Goal: Task Accomplishment & Management: Manage account settings

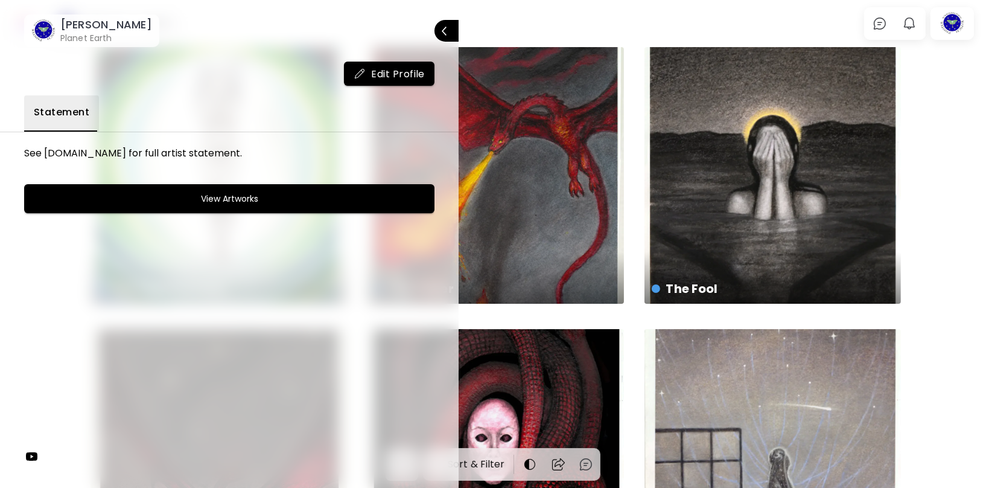
click at [98, 27] on h6 "[PERSON_NAME]" at bounding box center [106, 25] width 92 height 14
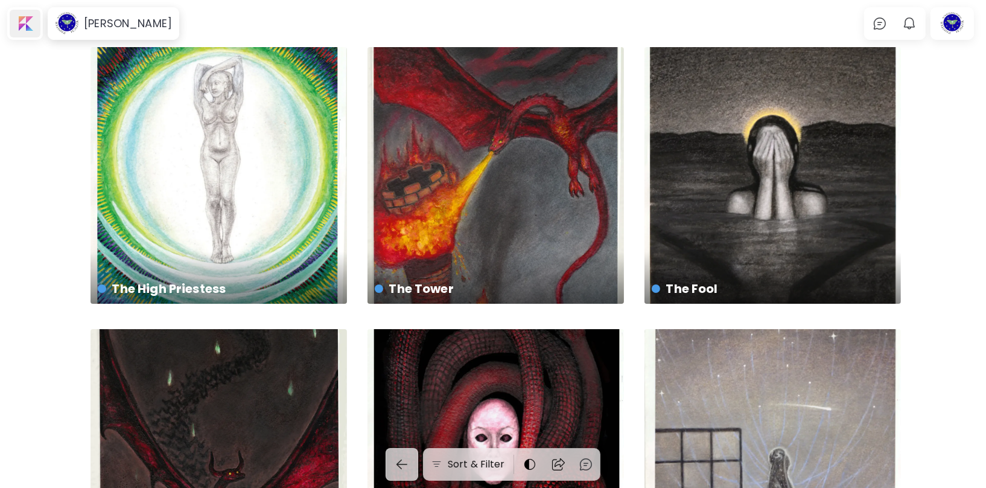
click at [37, 22] on div at bounding box center [25, 24] width 31 height 28
click at [955, 21] on div at bounding box center [952, 24] width 39 height 28
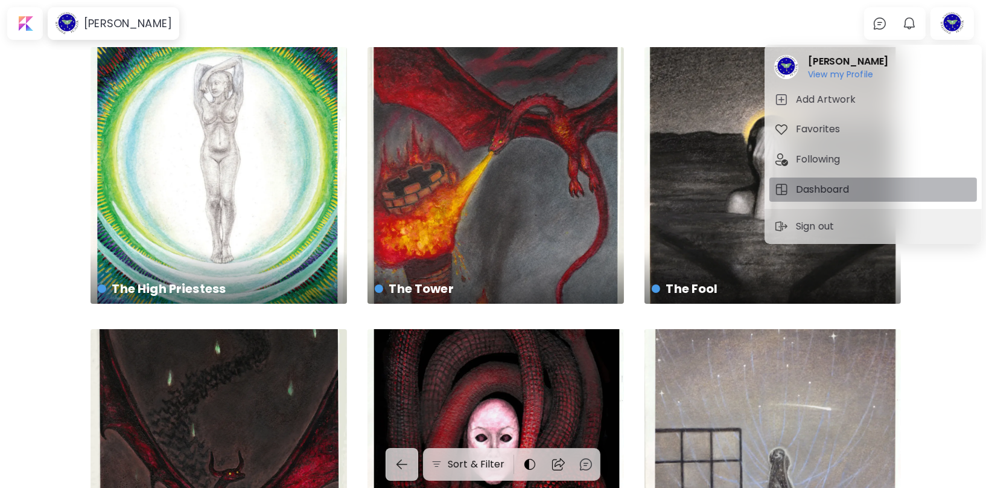
click at [819, 190] on h5 "Dashboard" at bounding box center [824, 189] width 57 height 14
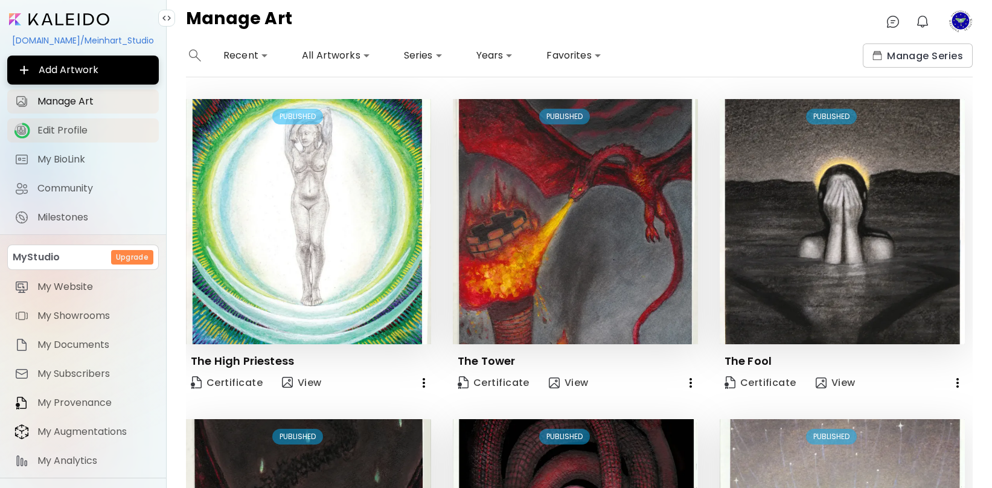
click at [75, 136] on span "Edit Profile" at bounding box center [94, 130] width 114 height 12
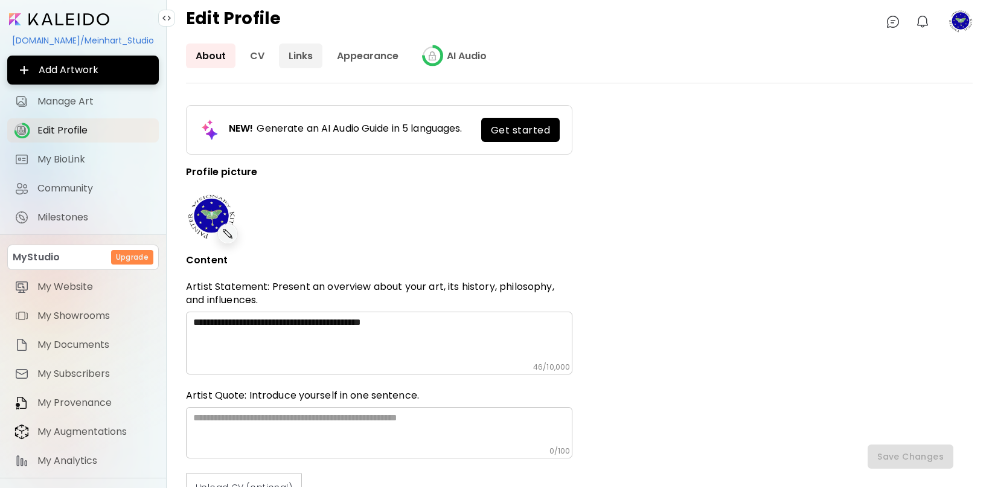
click at [289, 53] on link "Links" at bounding box center [300, 55] width 43 height 25
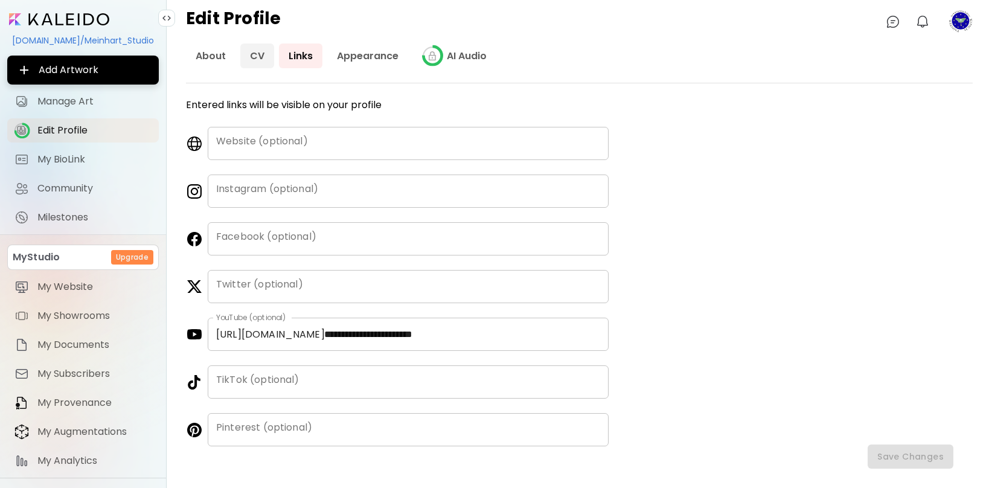
click at [246, 57] on link "CV" at bounding box center [257, 55] width 34 height 25
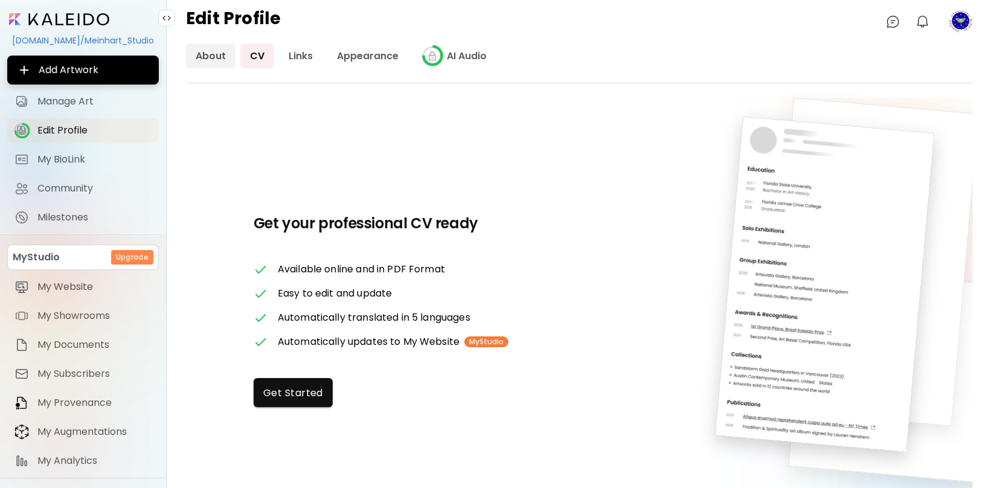
click at [200, 57] on link "About" at bounding box center [211, 55] width 50 height 25
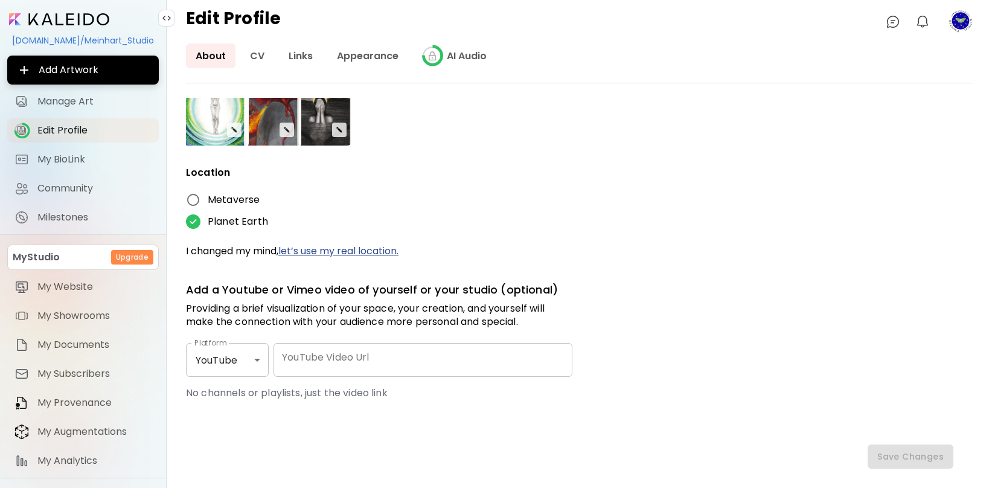
scroll to position [507, 0]
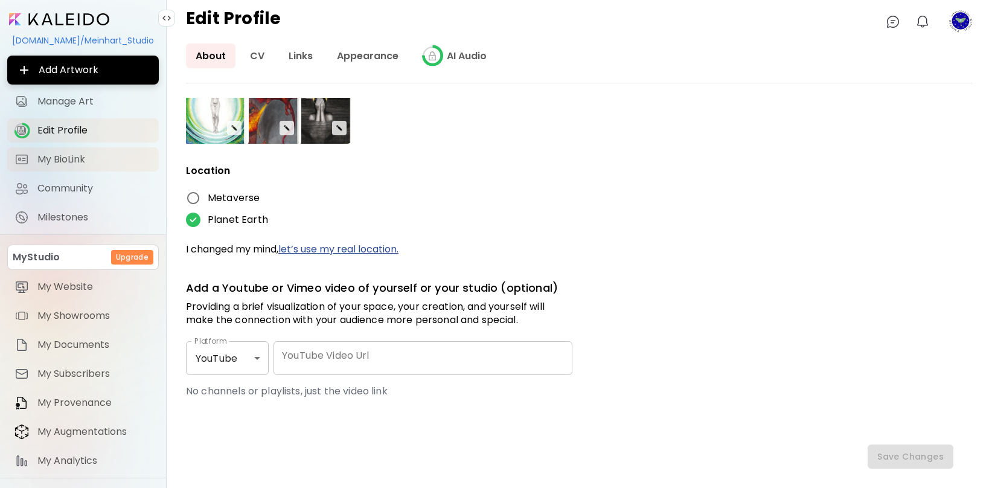
click at [50, 153] on span "My BioLink" at bounding box center [94, 159] width 114 height 12
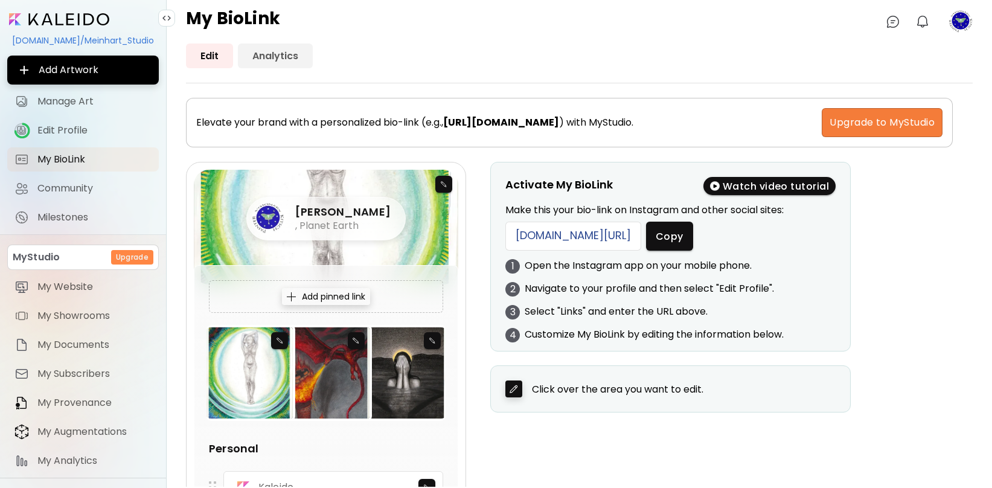
click at [273, 57] on link "Analytics" at bounding box center [275, 55] width 75 height 25
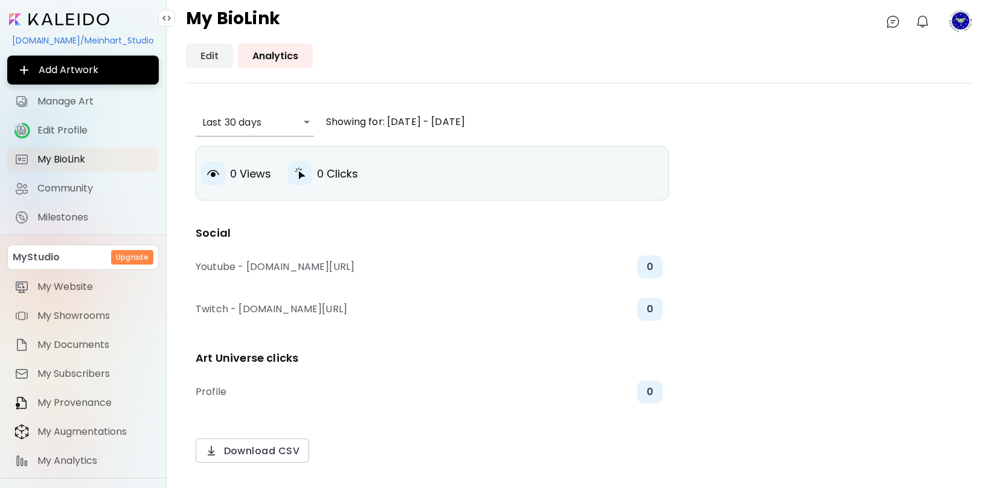
click at [209, 57] on link "Edit" at bounding box center [209, 55] width 47 height 25
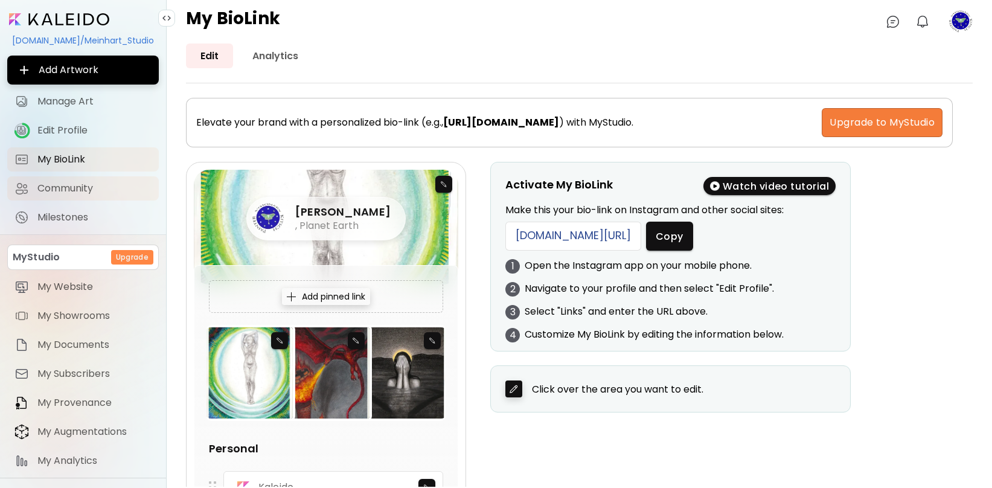
click at [81, 194] on span "Community" at bounding box center [94, 188] width 114 height 12
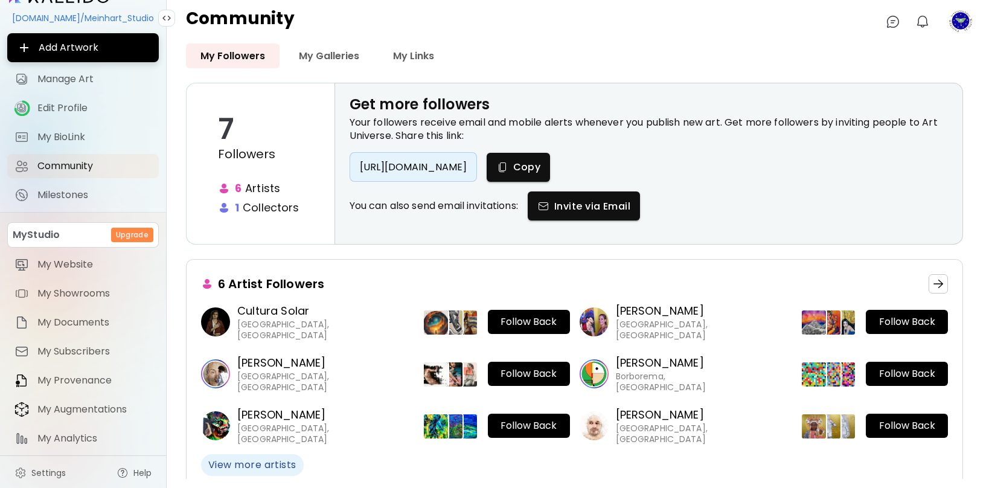
scroll to position [24, 0]
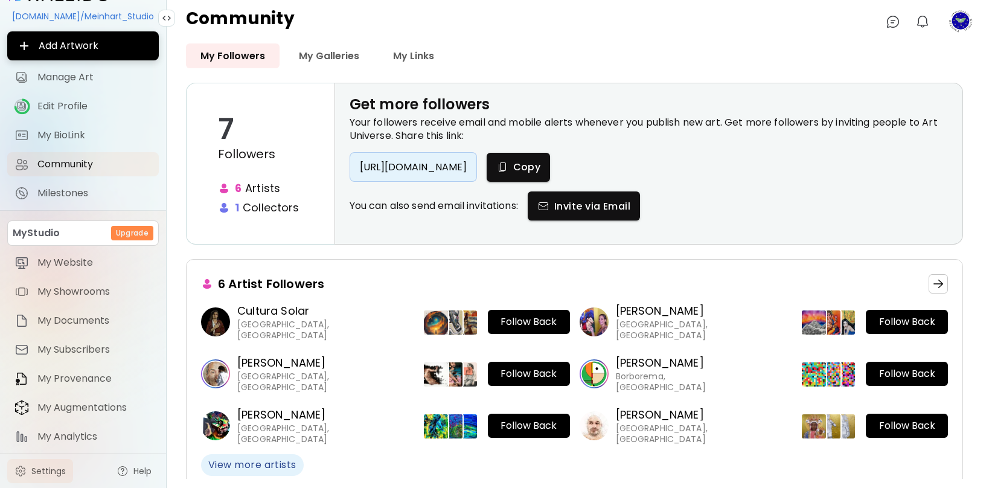
click at [51, 473] on span "Settings" at bounding box center [48, 471] width 34 height 12
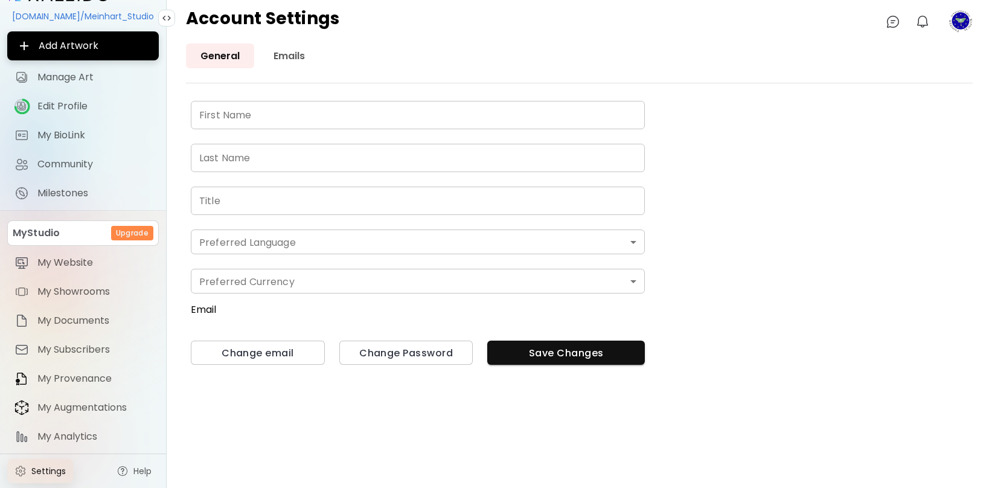
type input "*******"
type input "******"
type input "**********"
type input "*******"
type input "*"
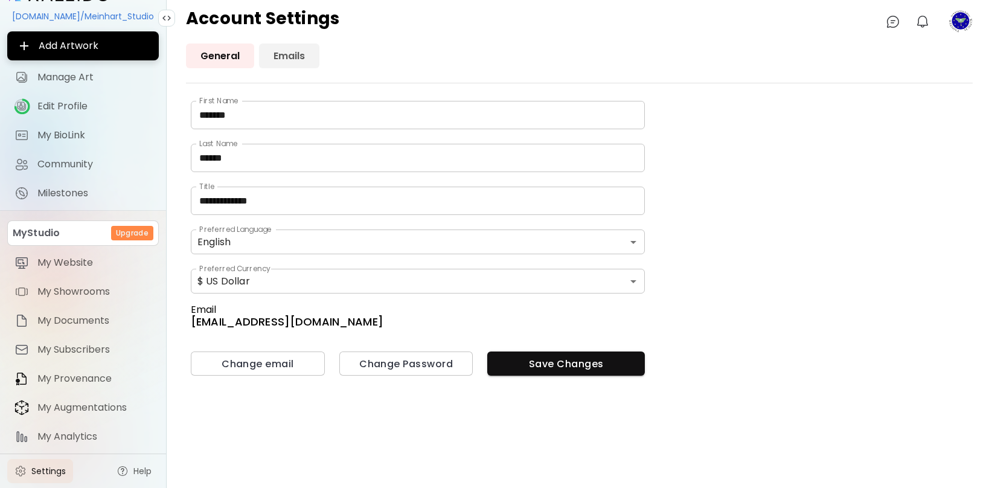
click at [293, 57] on link "Emails" at bounding box center [289, 55] width 60 height 25
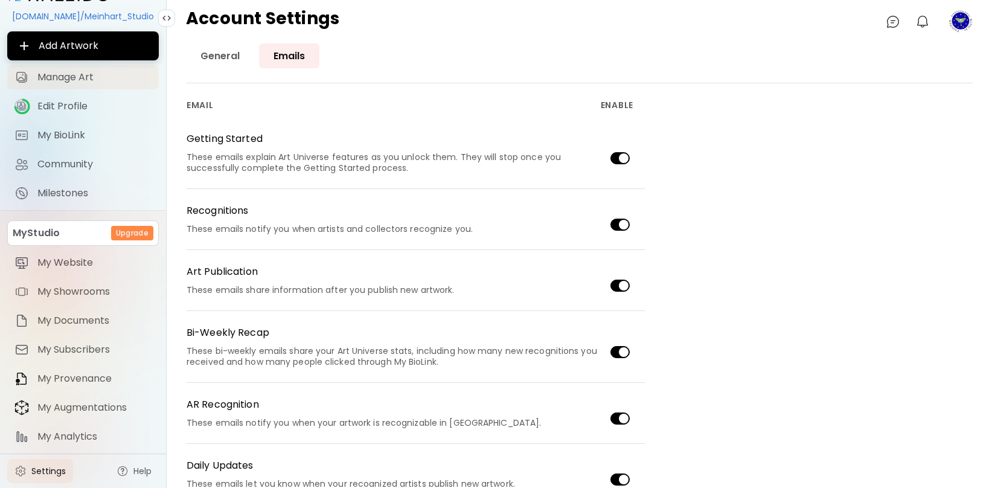
click at [68, 78] on span "Manage Art" at bounding box center [94, 77] width 114 height 12
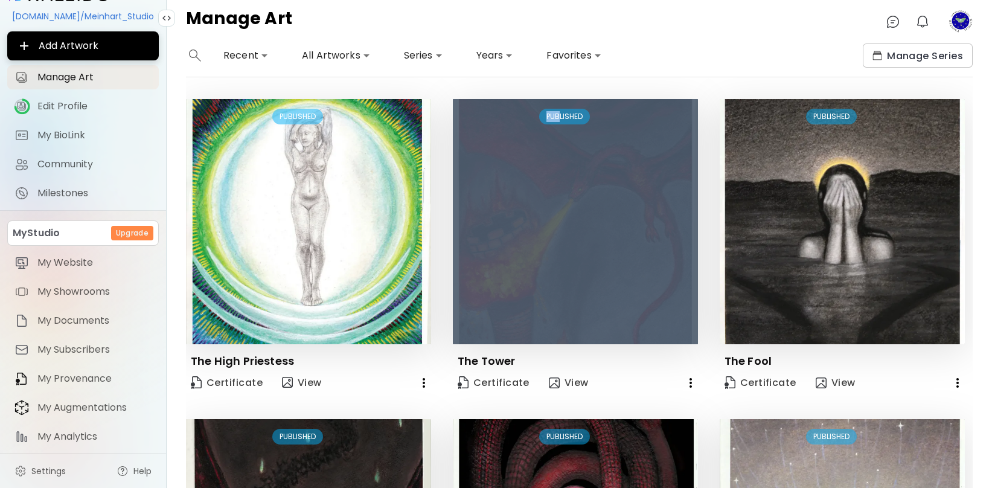
click at [562, 169] on div "**********" at bounding box center [579, 244] width 825 height 488
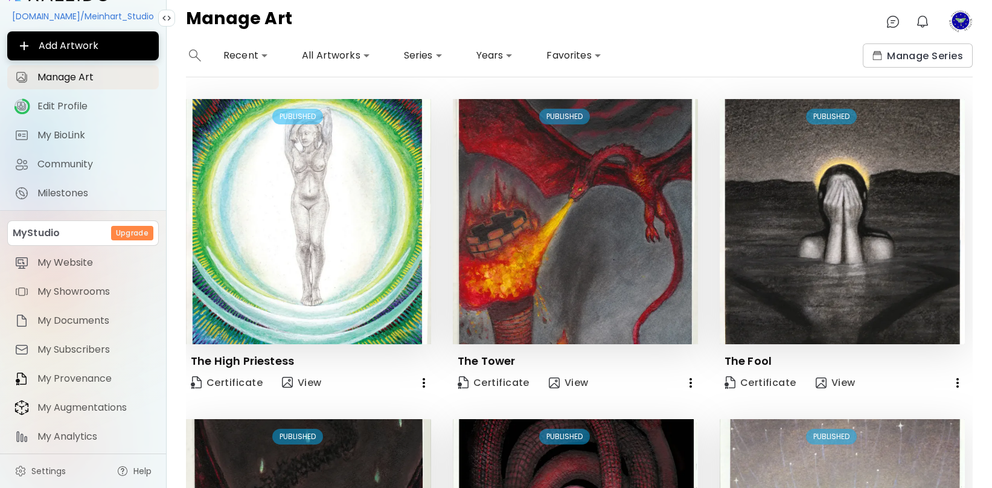
click at [488, 31] on div "Manage Art 0 0" at bounding box center [579, 21] width 825 height 43
click at [418, 386] on icon "button" at bounding box center [424, 383] width 14 height 14
click at [467, 16] on div at bounding box center [496, 244] width 992 height 488
click at [423, 386] on icon "button" at bounding box center [424, 383] width 2 height 10
click at [383, 166] on div at bounding box center [496, 244] width 992 height 488
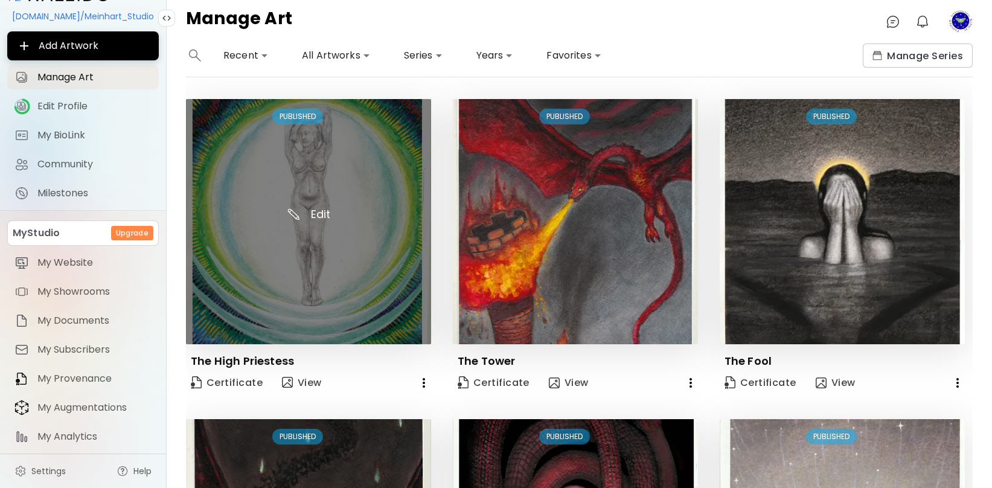
click at [313, 187] on img at bounding box center [308, 221] width 245 height 245
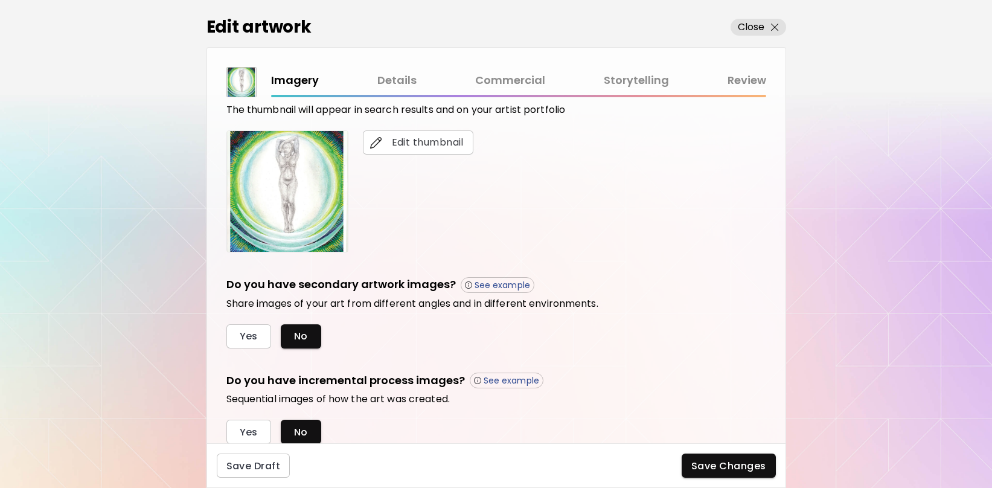
scroll to position [293, 0]
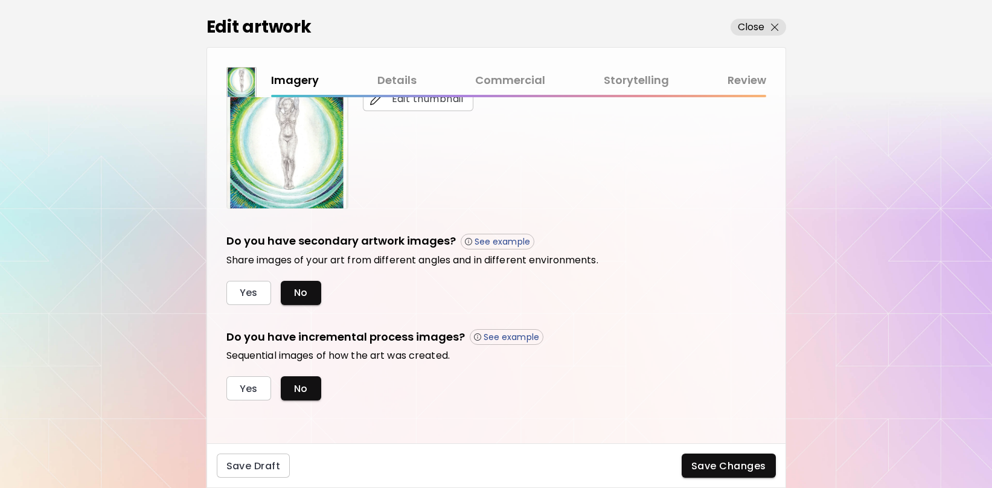
click at [412, 86] on link "Details" at bounding box center [396, 81] width 39 height 18
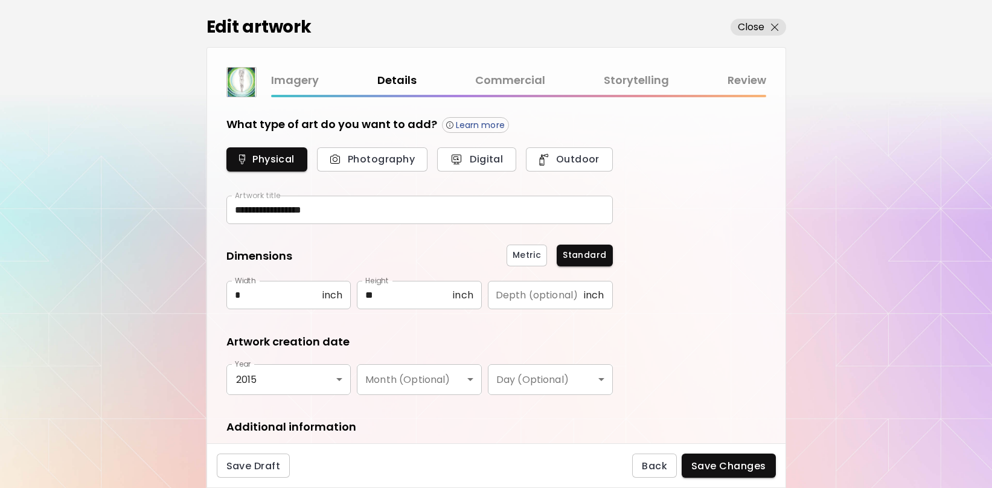
type input "**********"
click at [532, 79] on link "Commercial" at bounding box center [510, 81] width 70 height 18
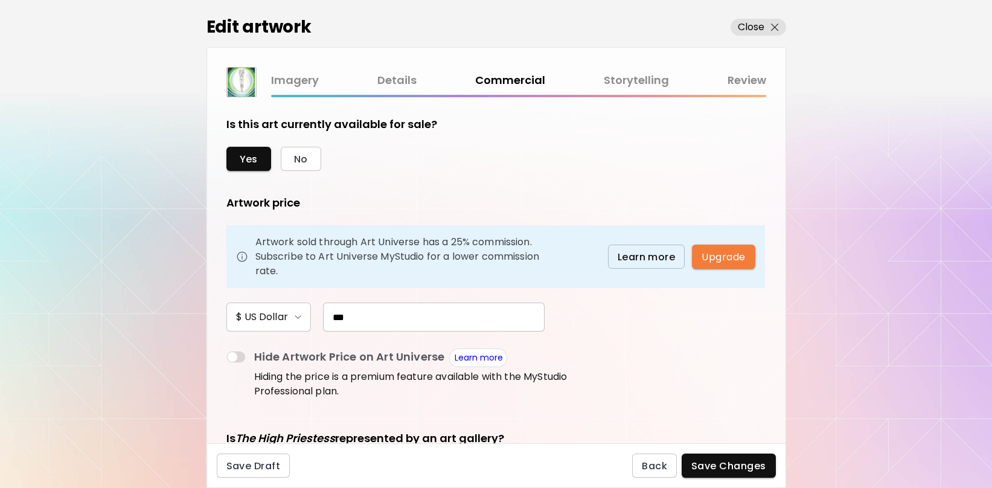
click at [627, 79] on link "Storytelling" at bounding box center [636, 81] width 65 height 18
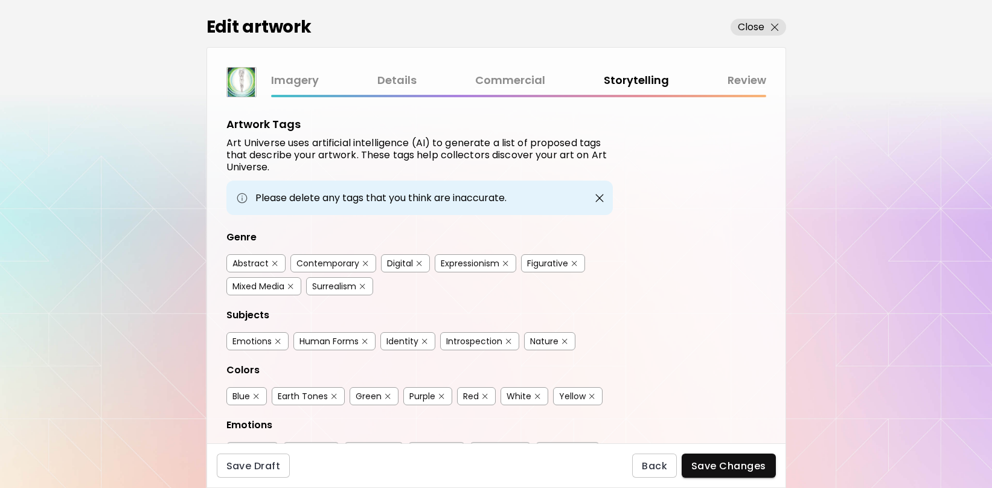
click at [738, 78] on link "Review" at bounding box center [746, 81] width 39 height 18
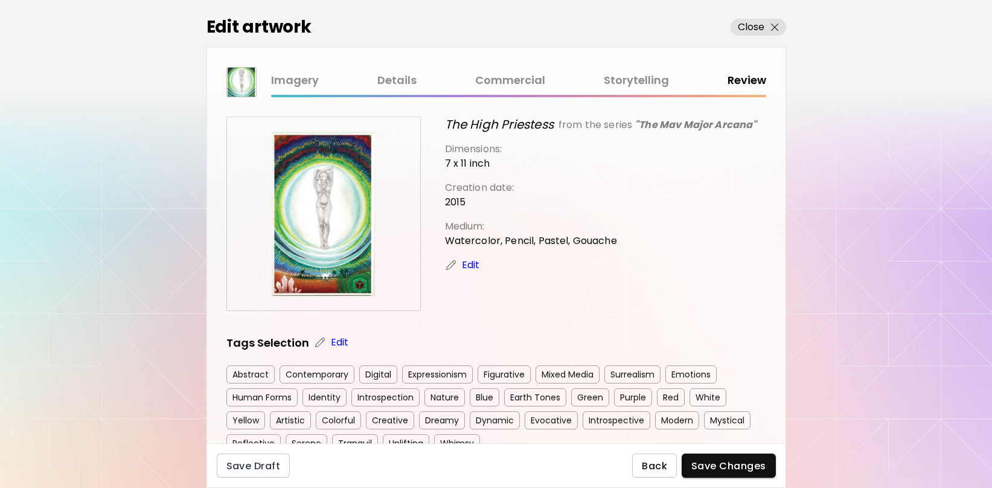
click at [671, 464] on button "Back" at bounding box center [654, 465] width 45 height 24
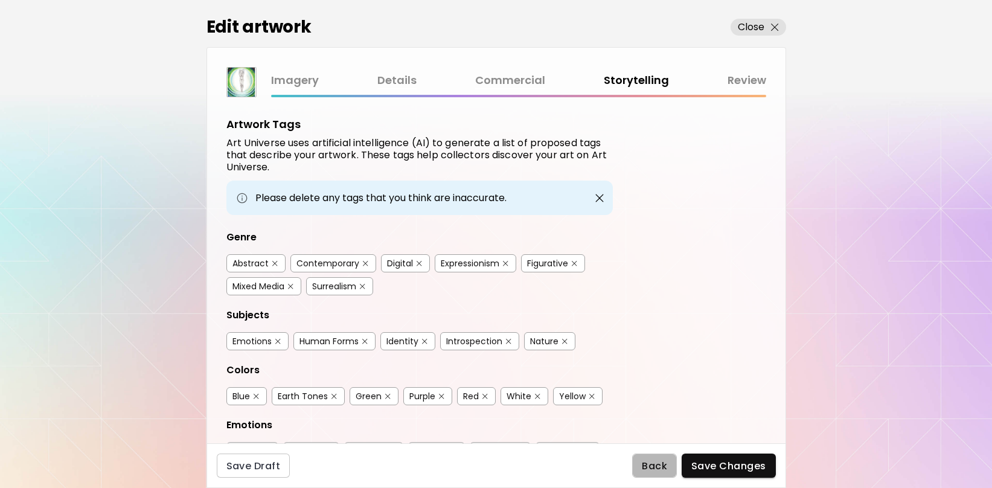
click at [671, 464] on button "Back" at bounding box center [654, 465] width 45 height 24
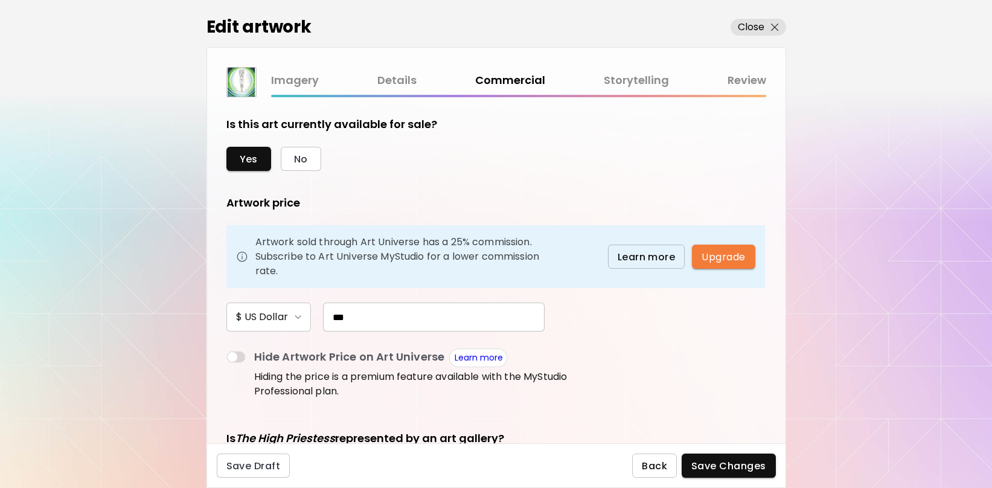
click at [671, 464] on button "Back" at bounding box center [654, 465] width 45 height 24
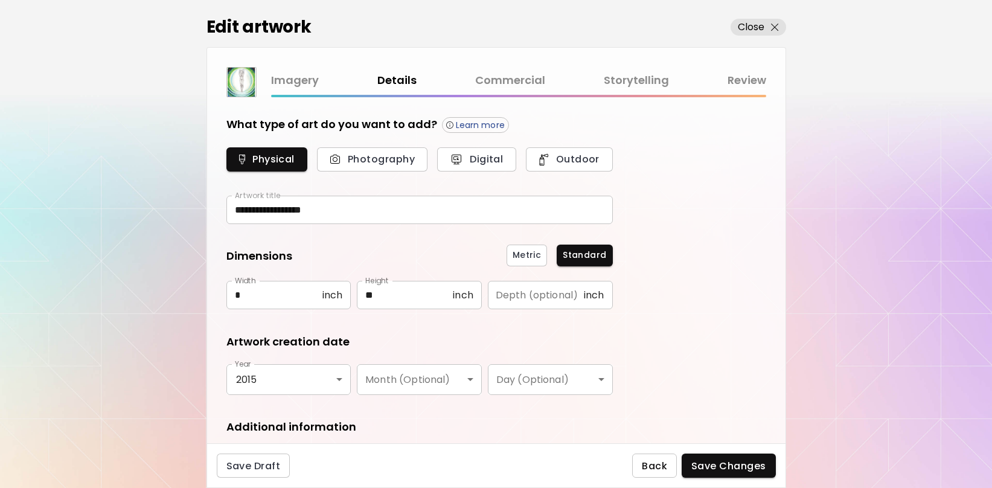
type input "**********"
click at [671, 464] on button "Back" at bounding box center [654, 465] width 45 height 24
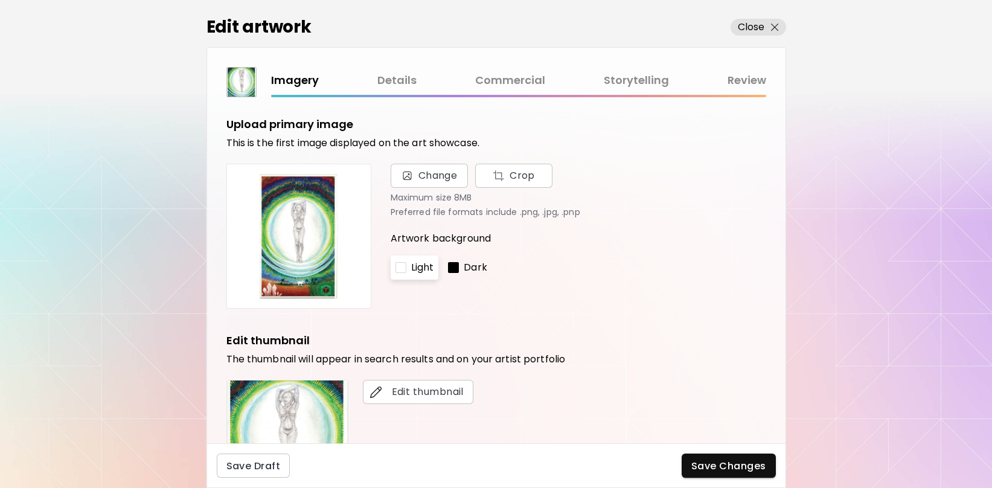
click at [671, 464] on div "Save Draft Save Changes" at bounding box center [496, 465] width 580 height 45
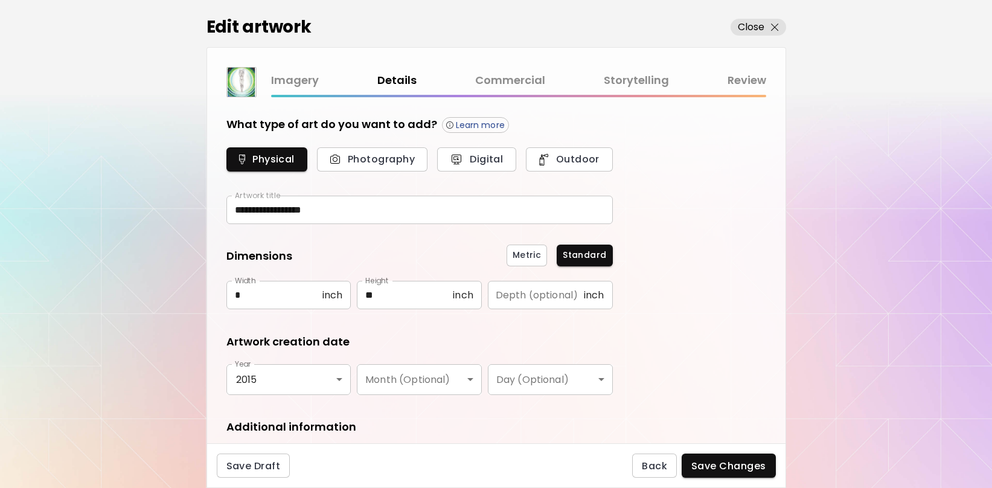
type input "**********"
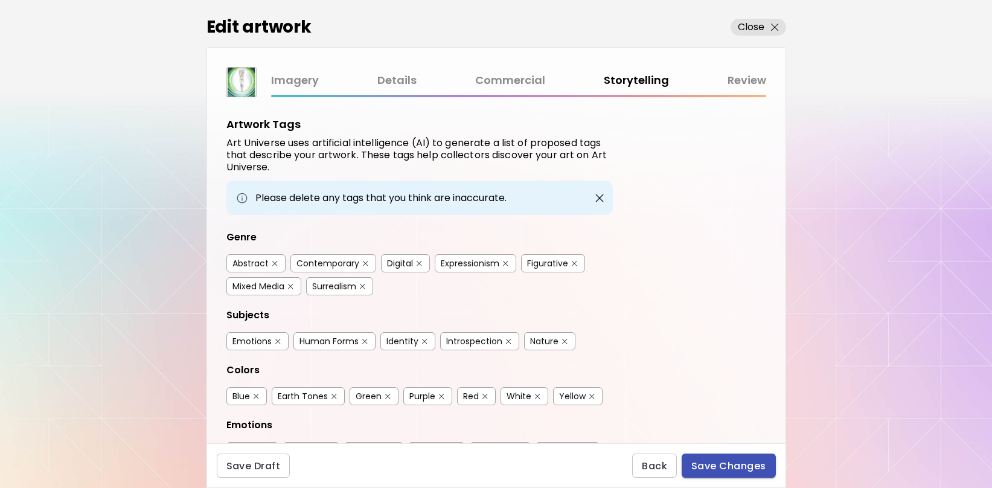
click at [755, 465] on span "Save Changes" at bounding box center [728, 465] width 75 height 13
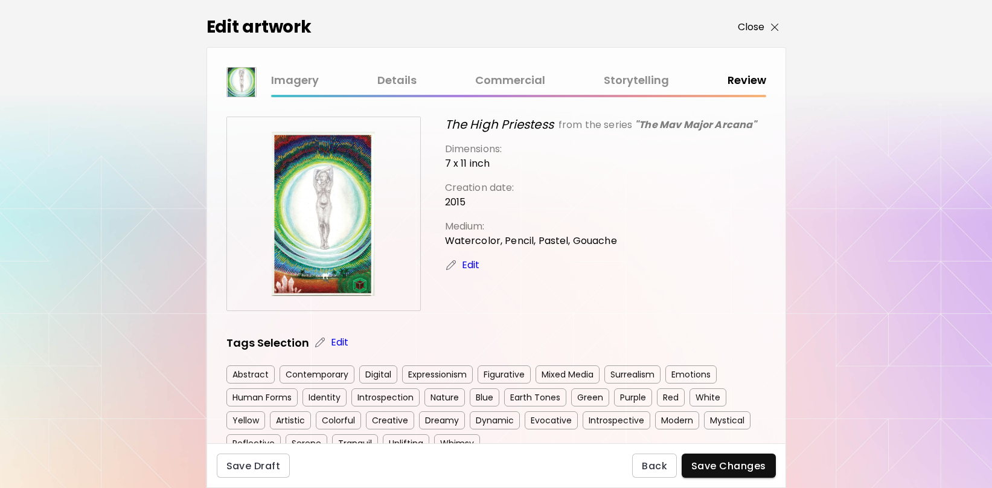
click at [779, 28] on button "Close" at bounding box center [758, 27] width 56 height 17
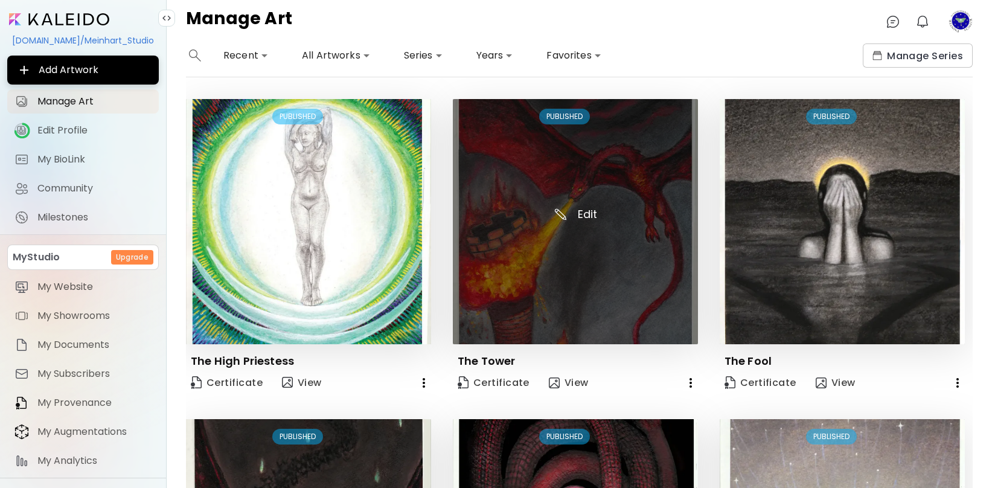
click at [584, 205] on img at bounding box center [575, 221] width 245 height 245
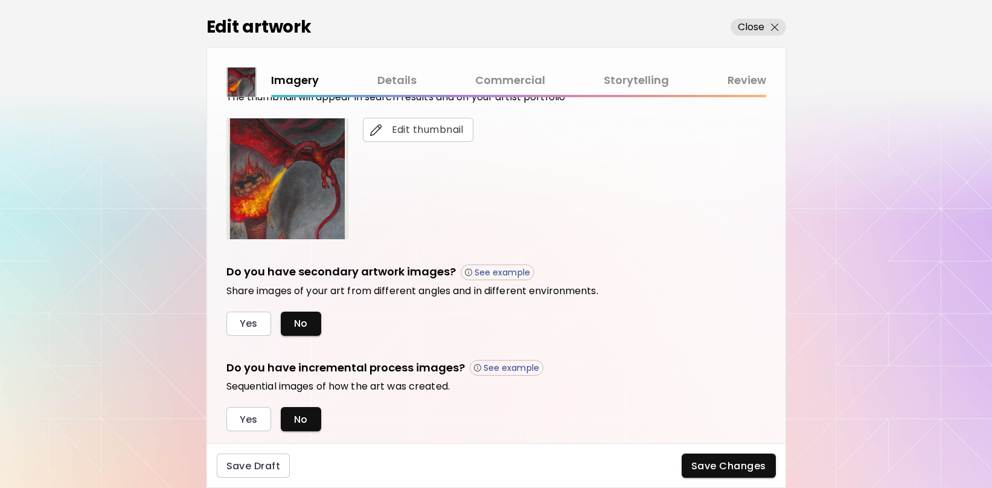
scroll to position [293, 0]
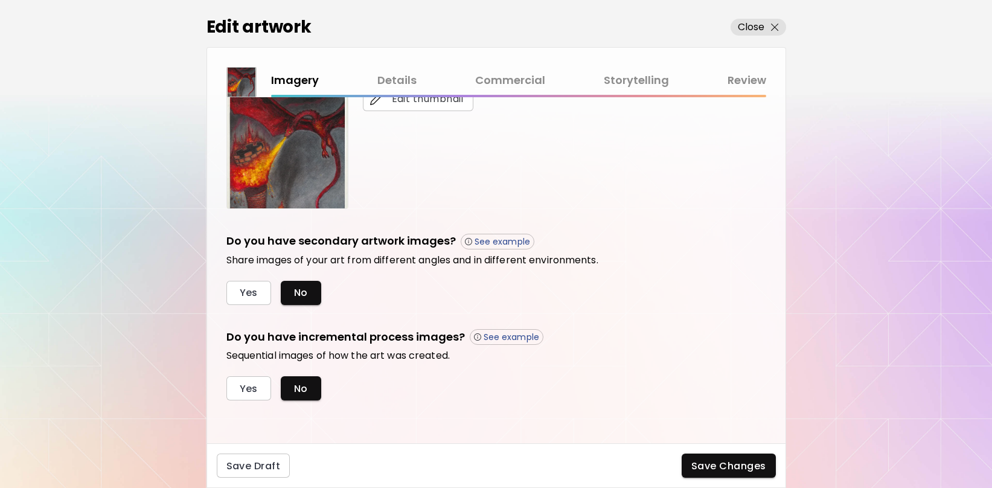
click at [404, 72] on link "Details" at bounding box center [396, 81] width 39 height 18
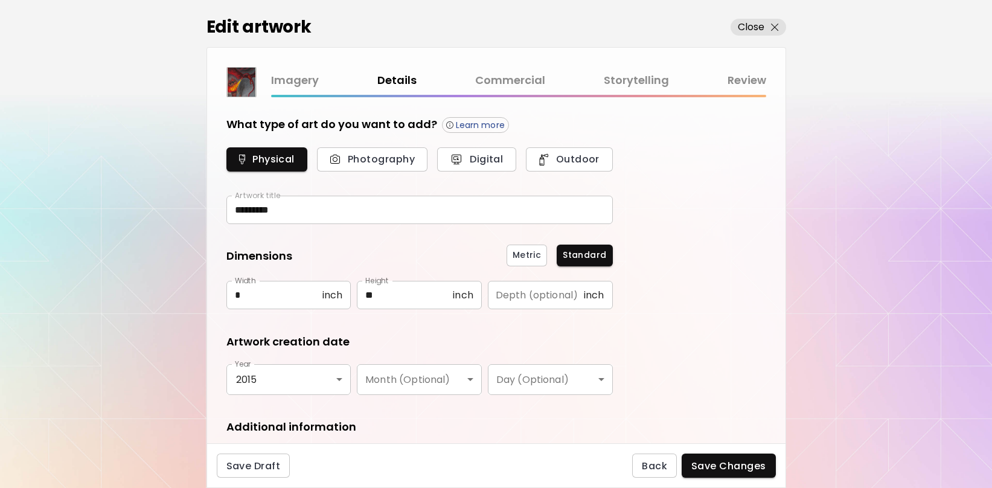
click at [650, 80] on link "Storytelling" at bounding box center [636, 81] width 65 height 18
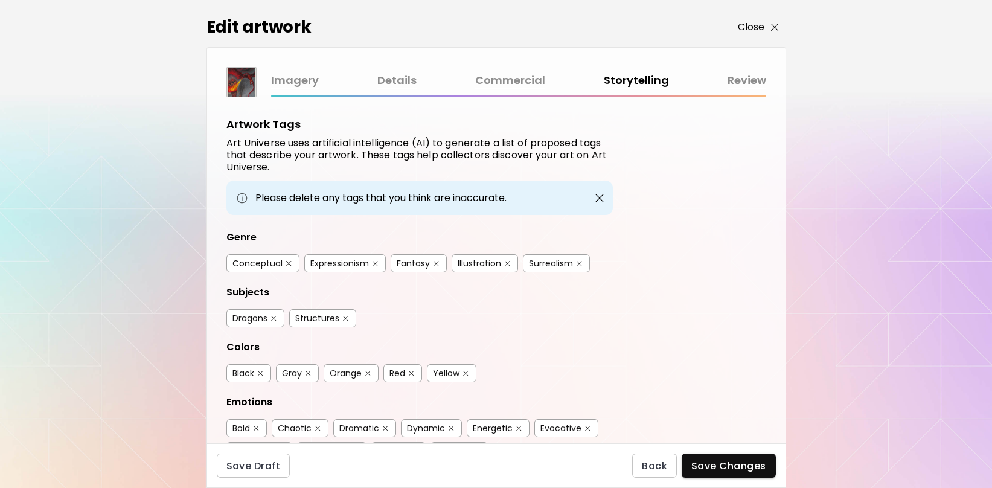
click at [779, 27] on button "Close" at bounding box center [758, 27] width 56 height 17
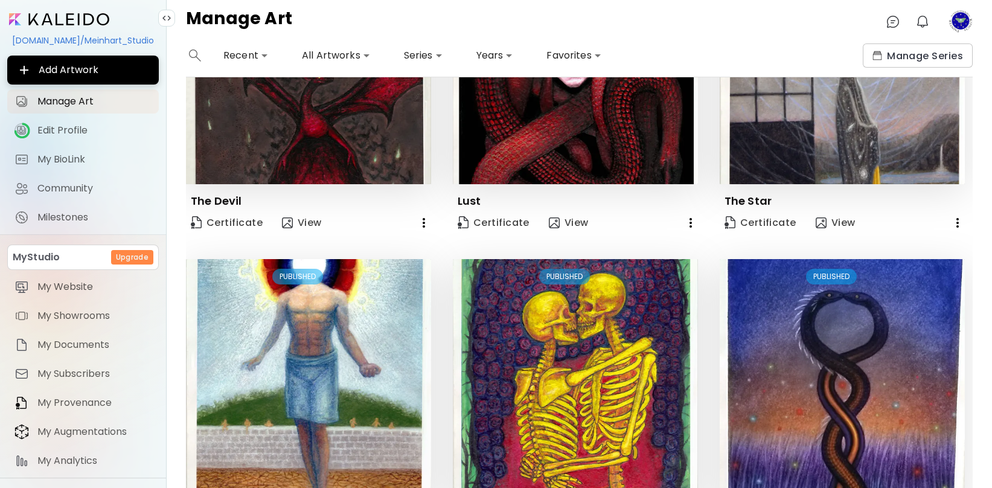
scroll to position [927, 0]
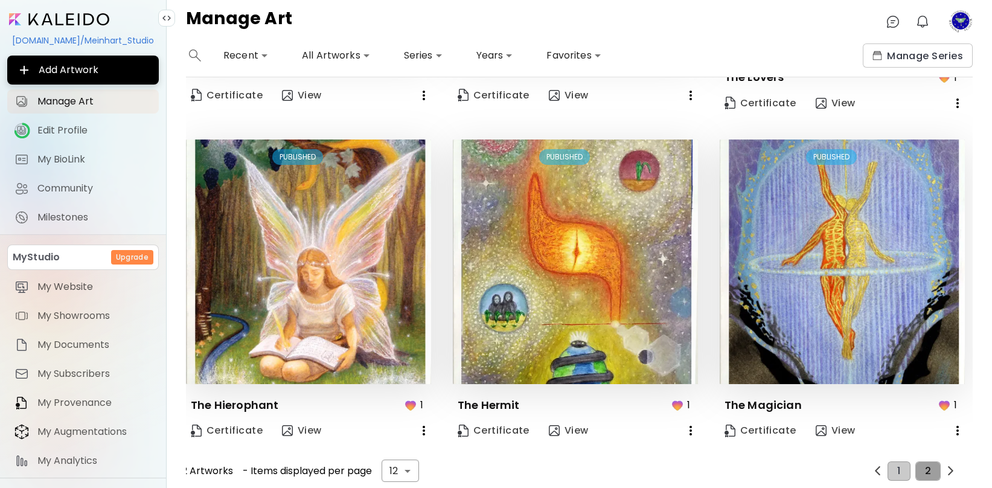
click at [925, 467] on span "2" at bounding box center [928, 470] width 6 height 11
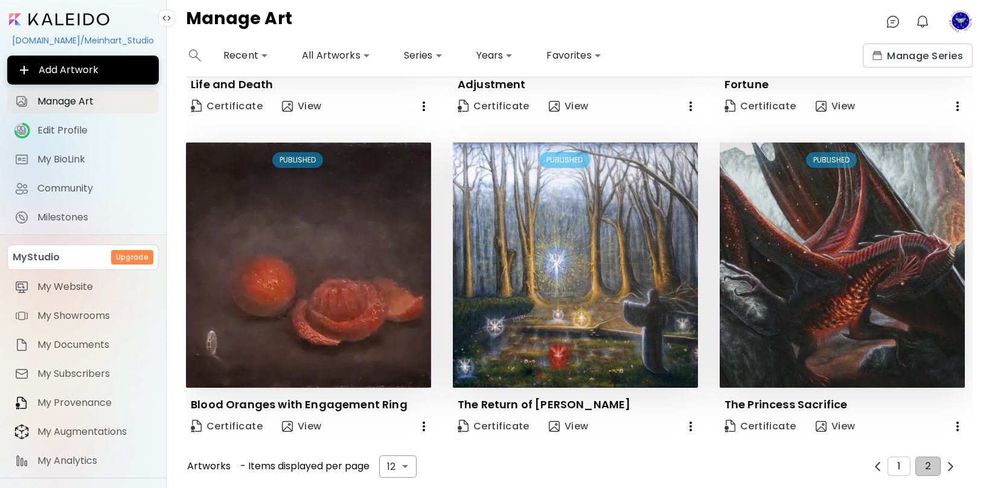
click at [424, 423] on icon "button" at bounding box center [424, 426] width 14 height 14
click at [359, 299] on div at bounding box center [496, 244] width 992 height 488
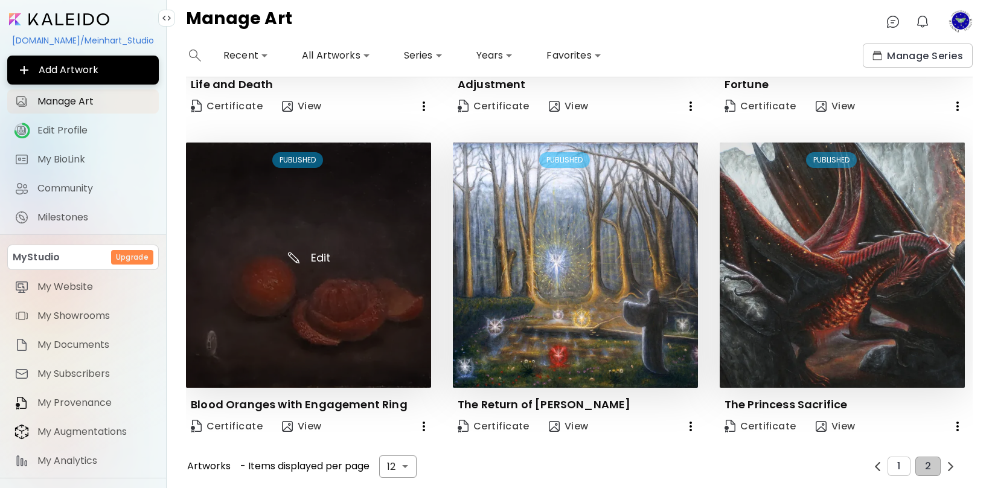
click at [310, 245] on img at bounding box center [308, 264] width 245 height 245
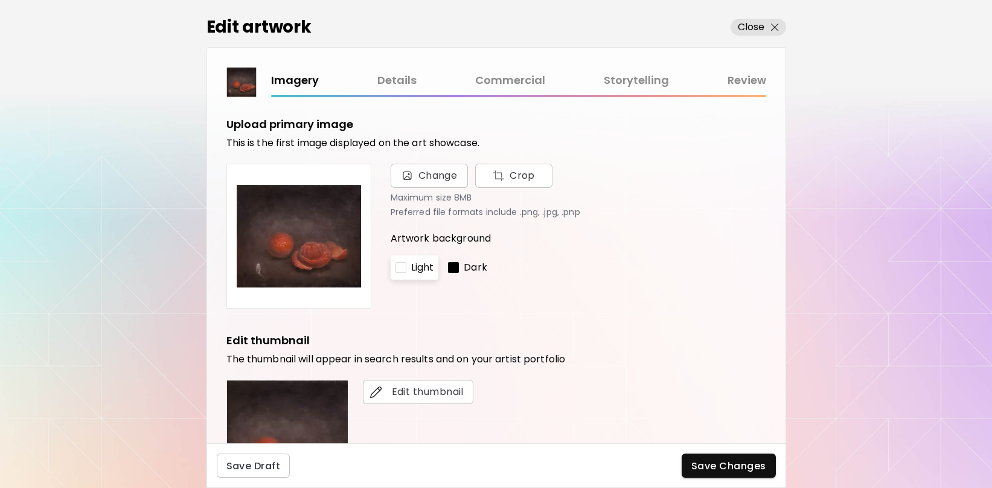
click at [367, 75] on div "Imagery Details Commercial Storytelling Review" at bounding box center [518, 81] width 495 height 18
click at [382, 77] on link "Details" at bounding box center [396, 81] width 39 height 18
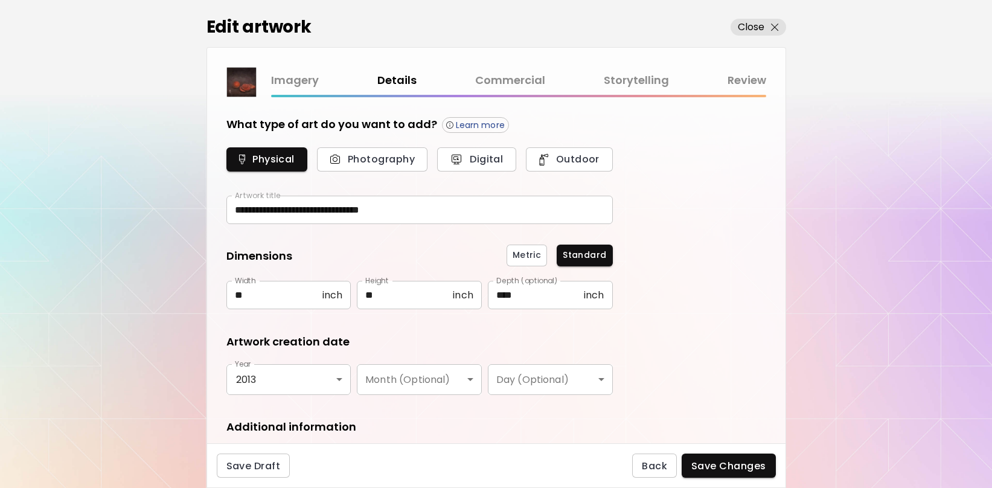
click at [511, 82] on link "Commercial" at bounding box center [510, 81] width 70 height 18
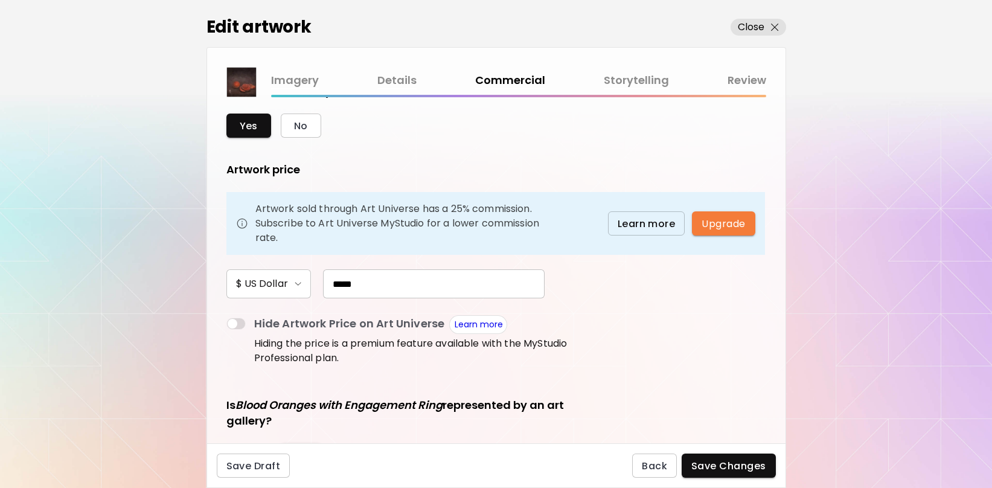
scroll to position [8, 0]
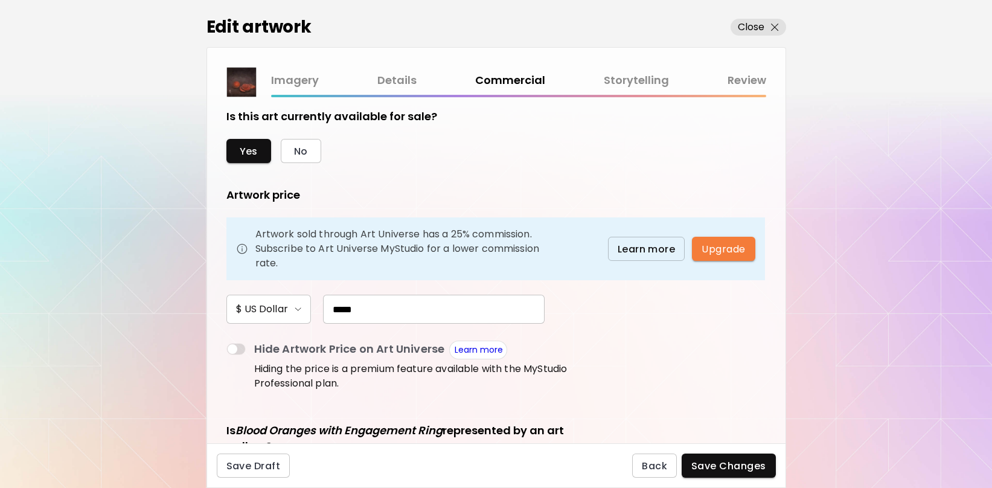
click at [657, 78] on link "Storytelling" at bounding box center [636, 81] width 65 height 18
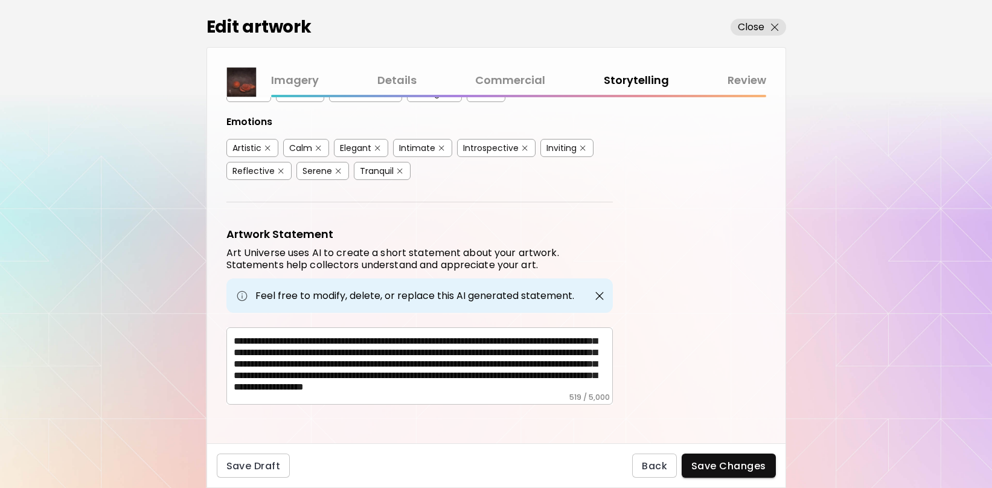
scroll to position [32, 0]
click at [502, 88] on link "Commercial" at bounding box center [510, 81] width 70 height 18
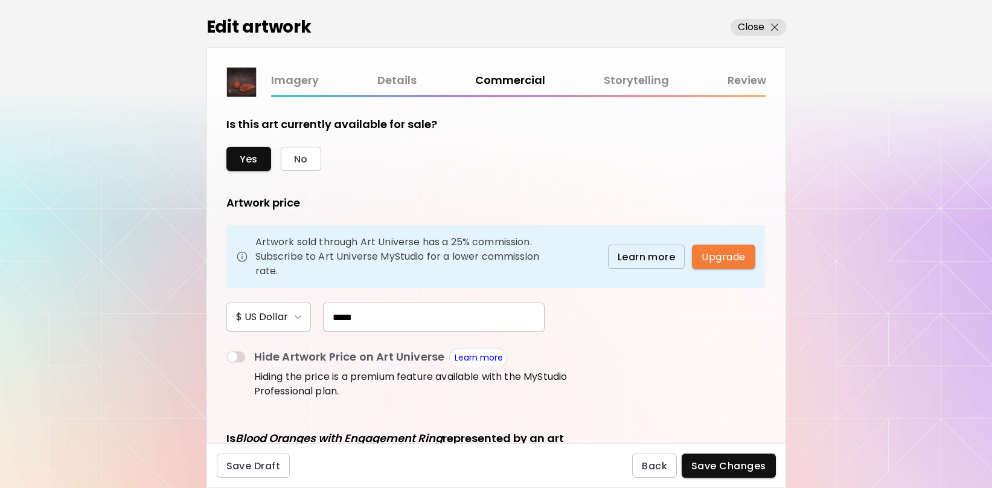
click at [456, 310] on input "*****" at bounding box center [434, 316] width 222 height 29
type input "*****"
click at [712, 470] on span "Save Changes" at bounding box center [728, 465] width 75 height 13
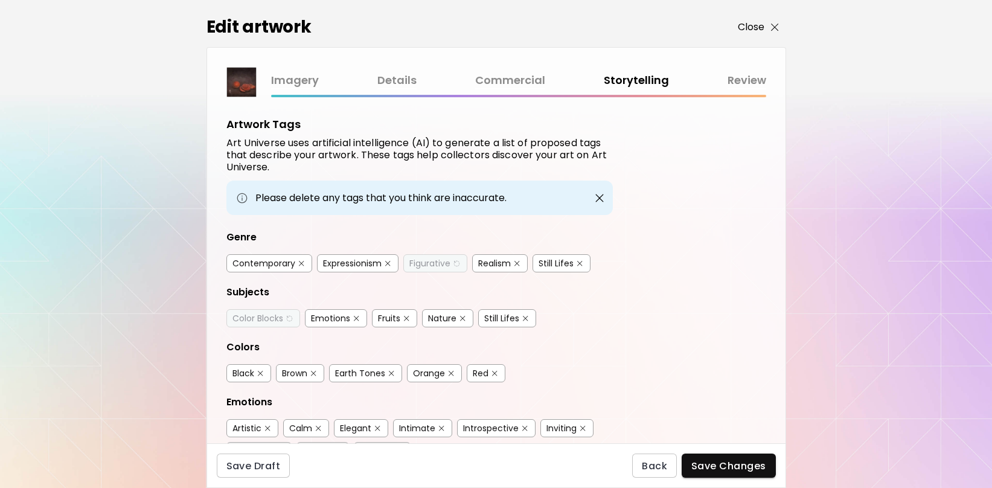
click at [759, 30] on p "Close" at bounding box center [751, 27] width 27 height 14
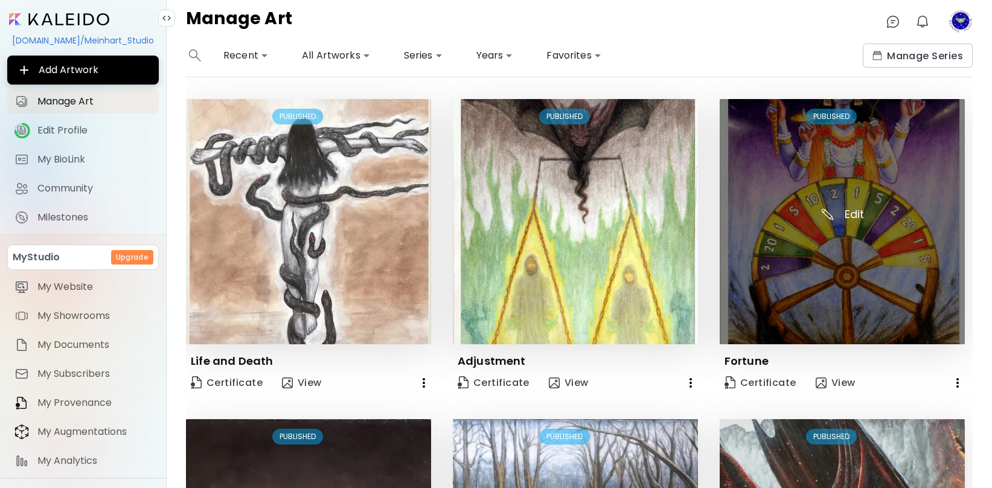
scroll to position [276, 0]
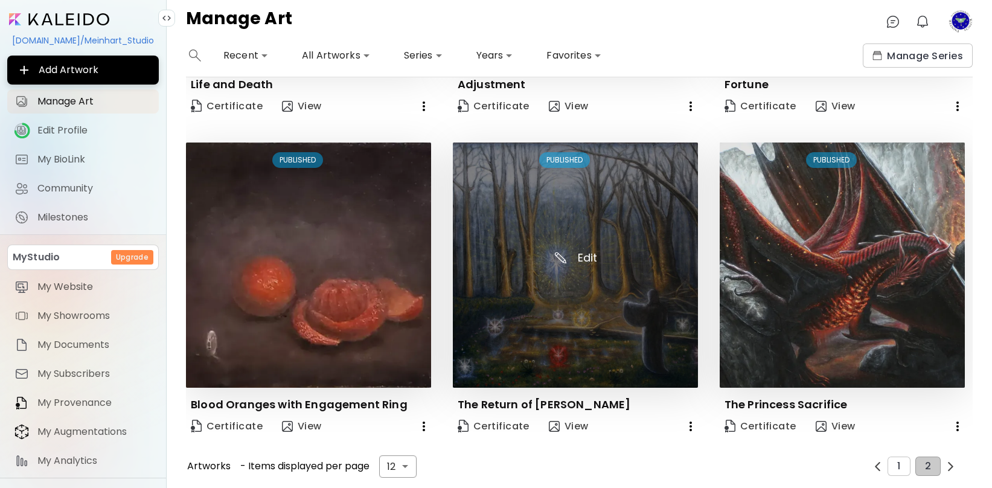
click at [573, 252] on img at bounding box center [575, 264] width 245 height 245
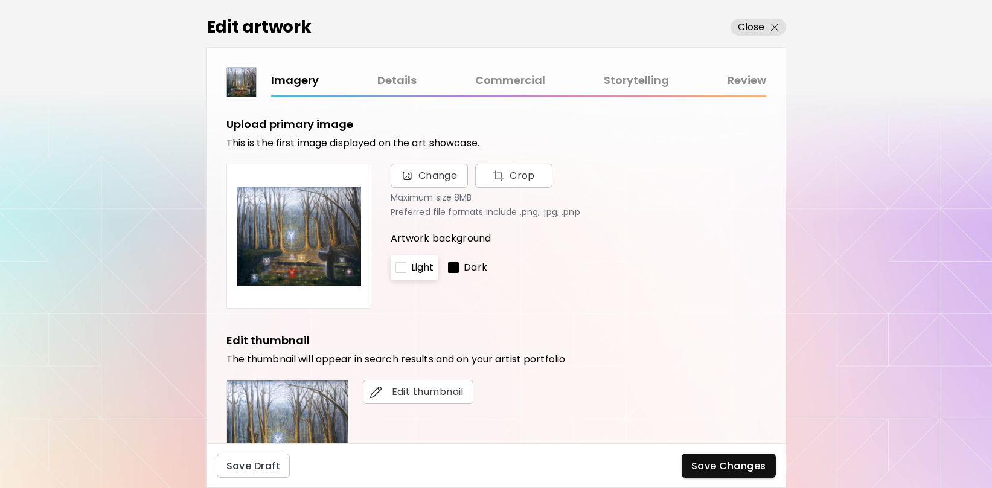
click at [388, 81] on link "Details" at bounding box center [396, 81] width 39 height 18
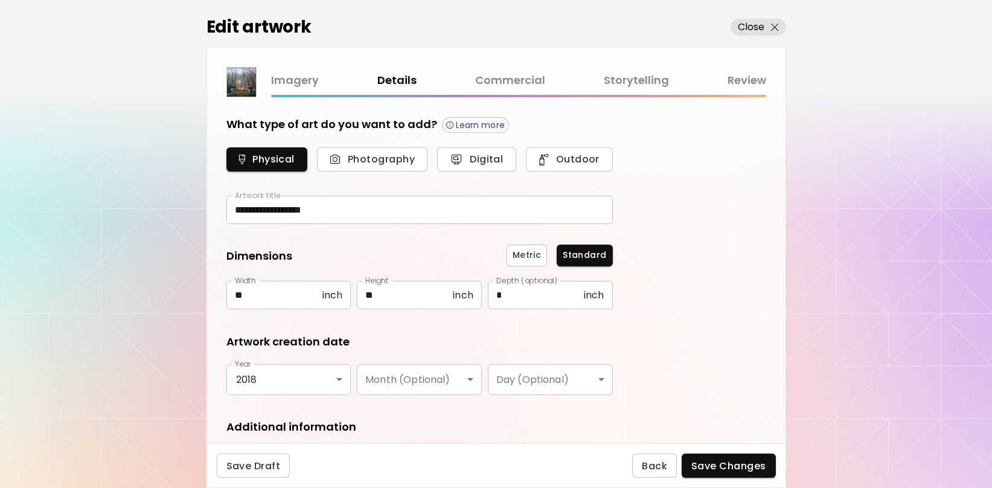
click at [509, 78] on link "Commercial" at bounding box center [510, 81] width 70 height 18
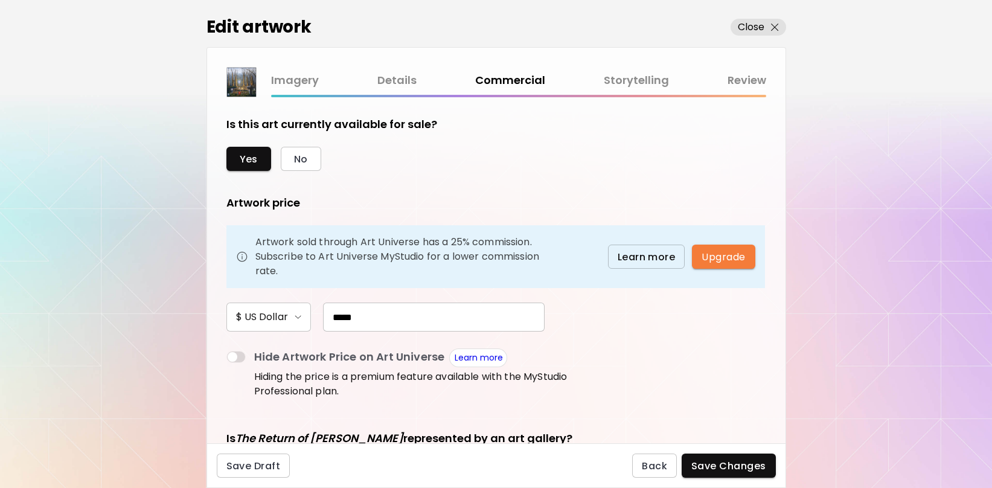
click at [369, 317] on input "*****" at bounding box center [434, 316] width 222 height 29
type input "*****"
click at [706, 463] on span "Save Changes" at bounding box center [728, 465] width 75 height 13
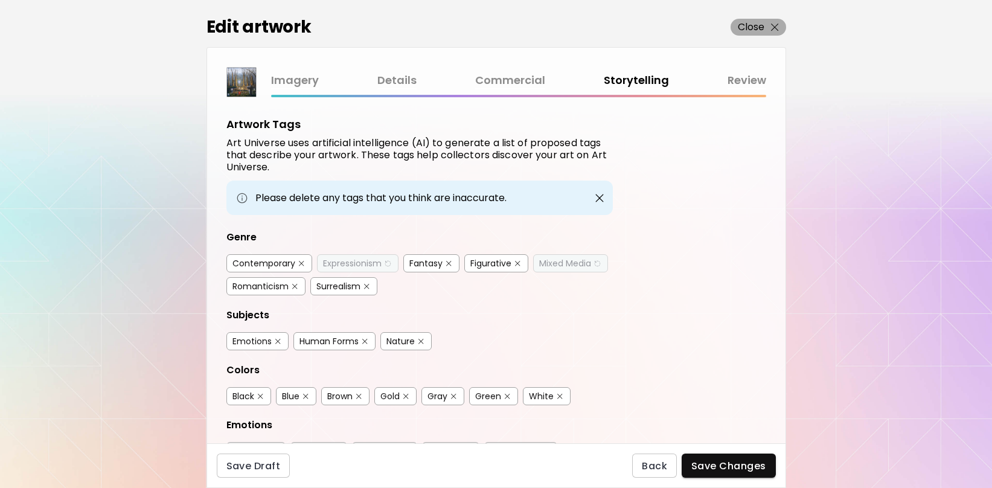
click at [756, 21] on p "Close" at bounding box center [751, 27] width 27 height 14
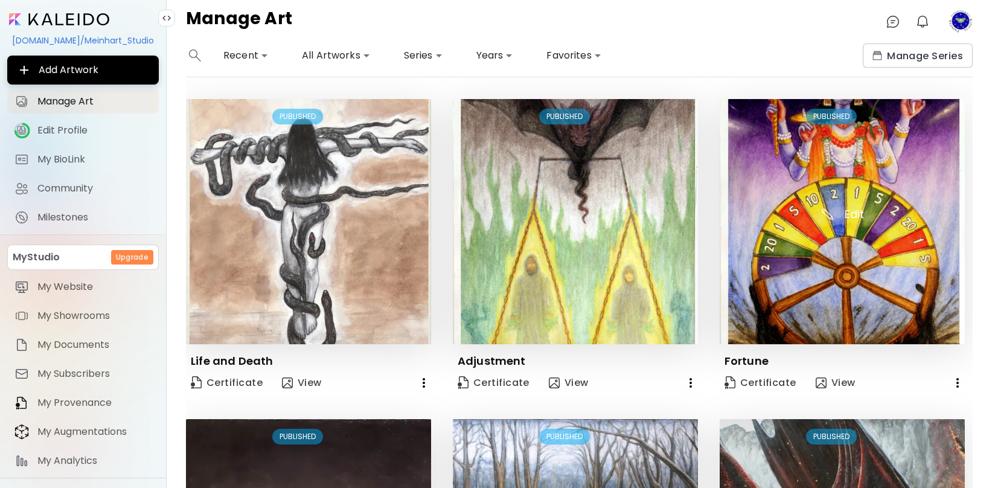
scroll to position [276, 0]
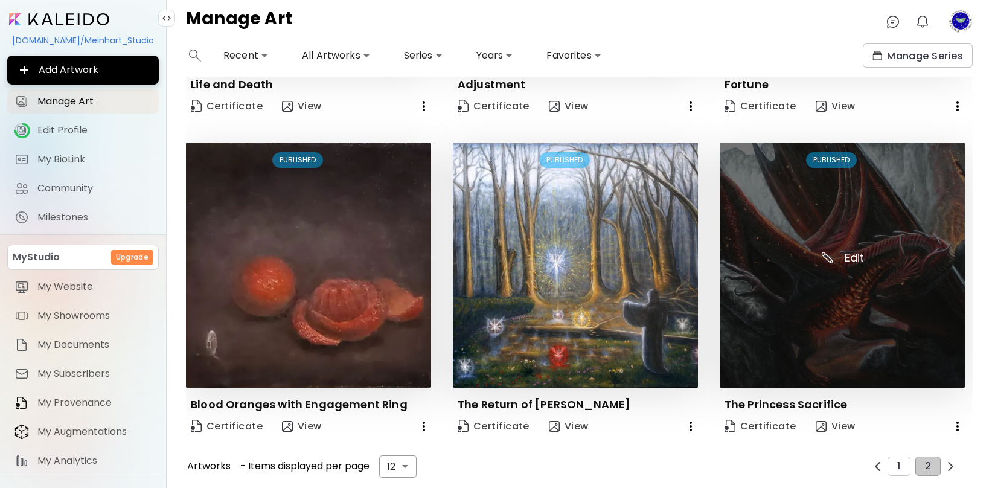
click at [851, 255] on img at bounding box center [842, 264] width 245 height 245
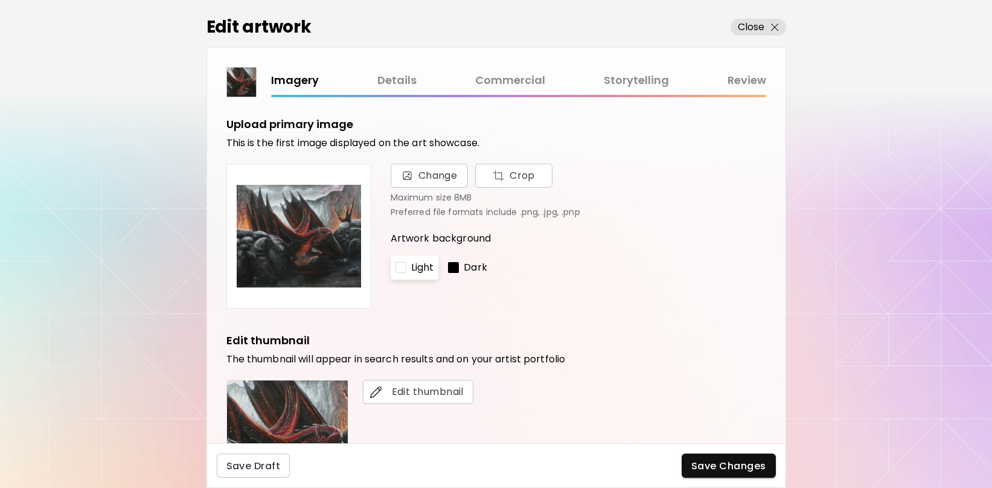
click at [529, 75] on link "Commercial" at bounding box center [510, 81] width 70 height 18
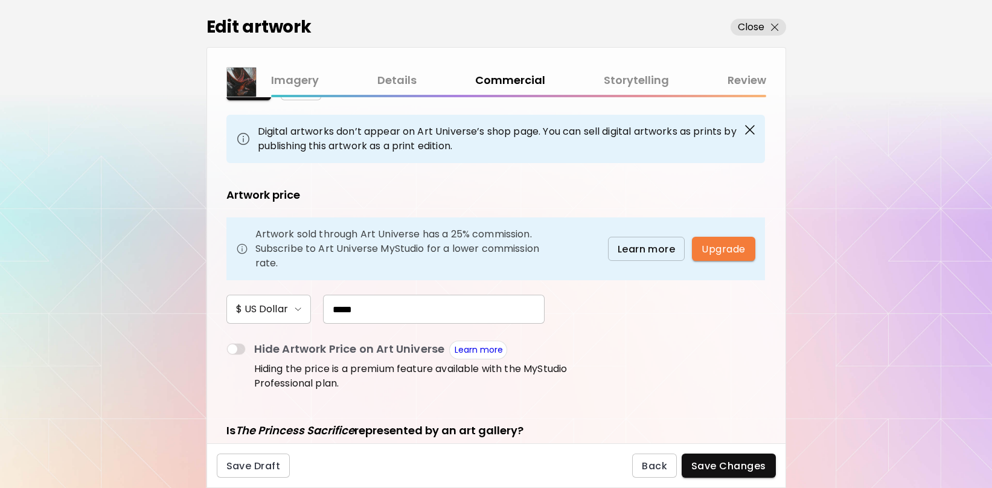
scroll to position [80, 0]
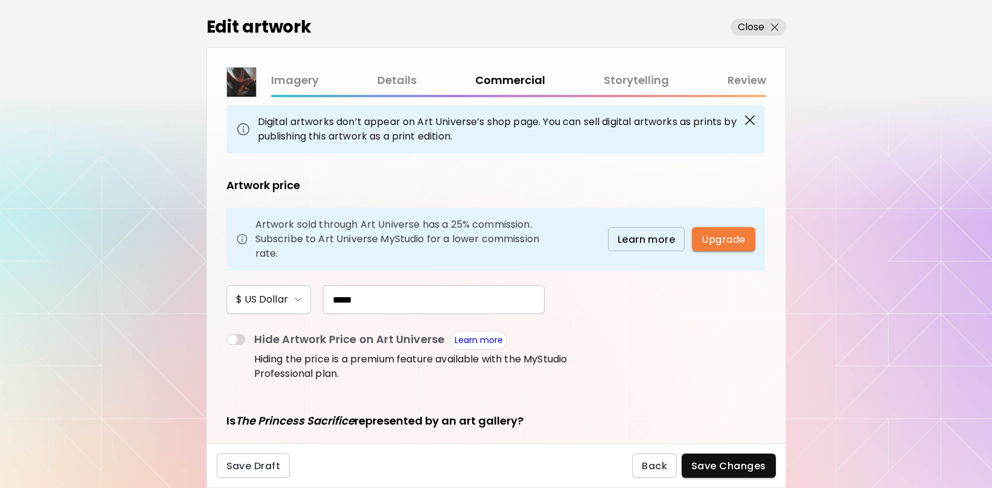
click at [400, 299] on input "*****" at bounding box center [434, 299] width 222 height 29
type input "*****"
click at [723, 472] on span "Save Changes" at bounding box center [728, 465] width 75 height 13
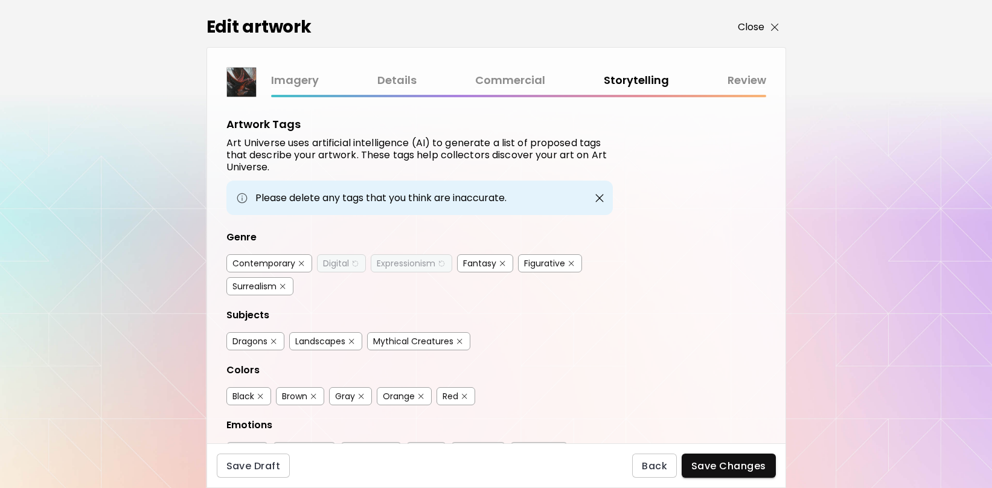
click at [751, 25] on p "Close" at bounding box center [751, 27] width 27 height 14
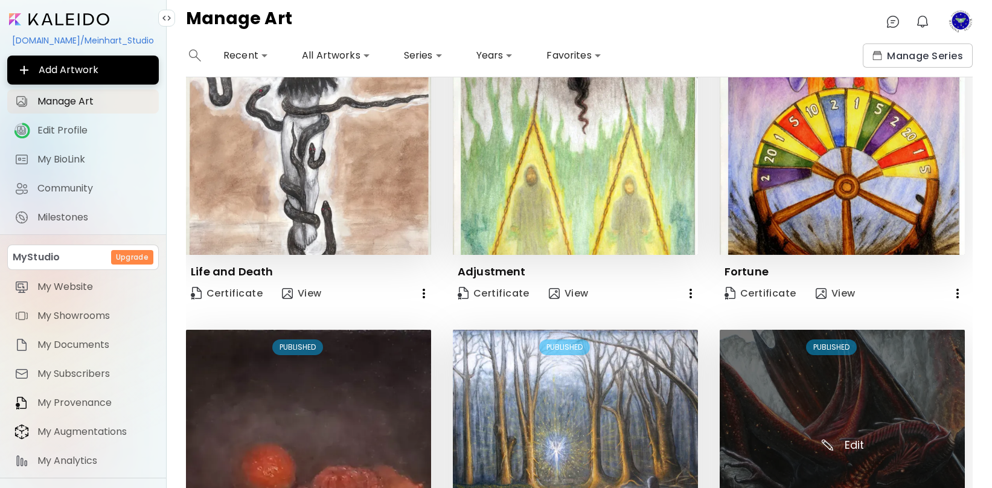
scroll to position [276, 0]
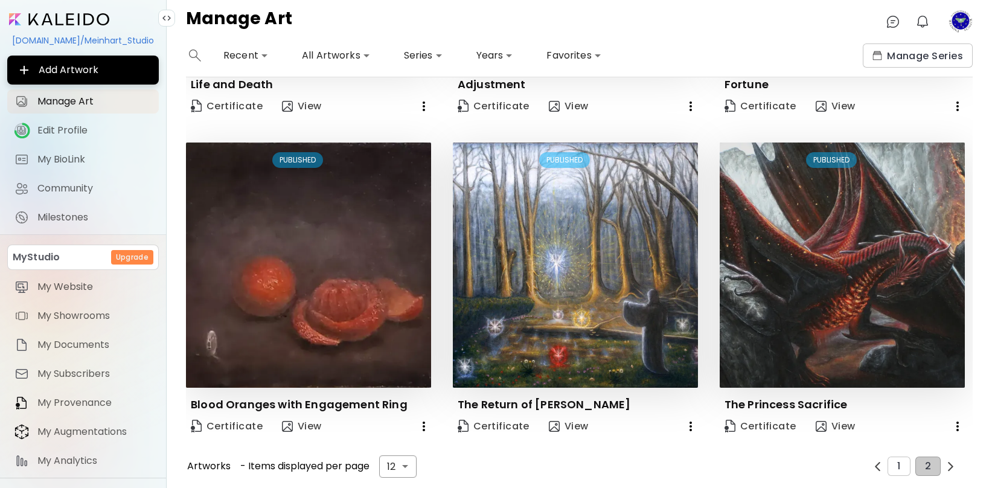
click at [947, 465] on img "button" at bounding box center [950, 466] width 9 height 9
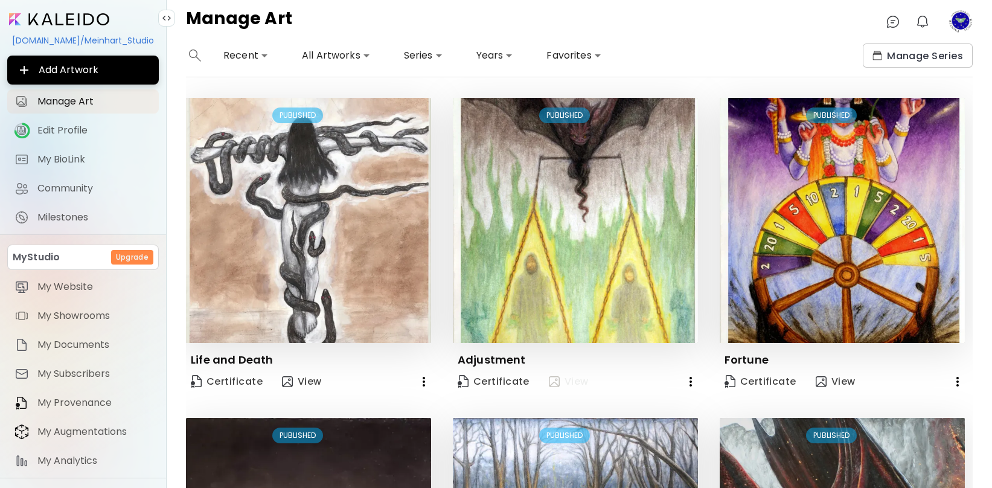
scroll to position [0, 0]
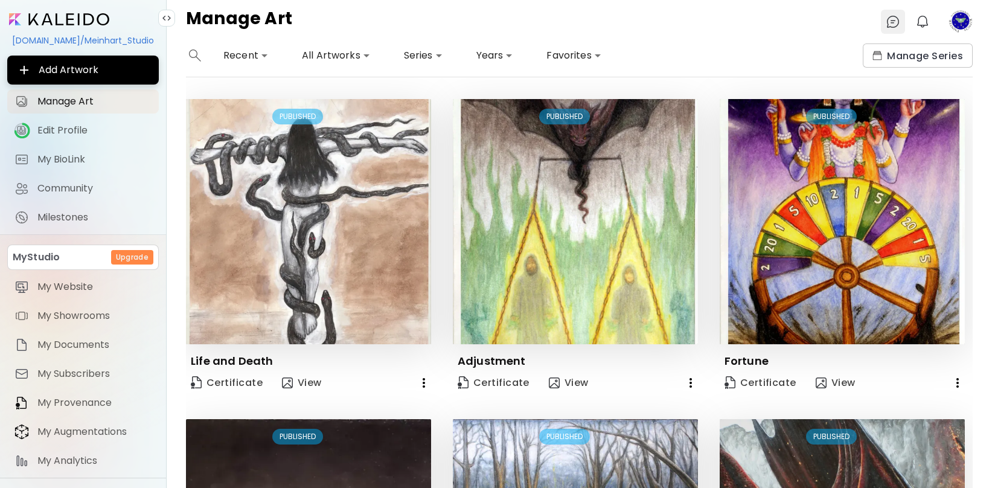
click at [893, 21] on img at bounding box center [893, 21] width 14 height 14
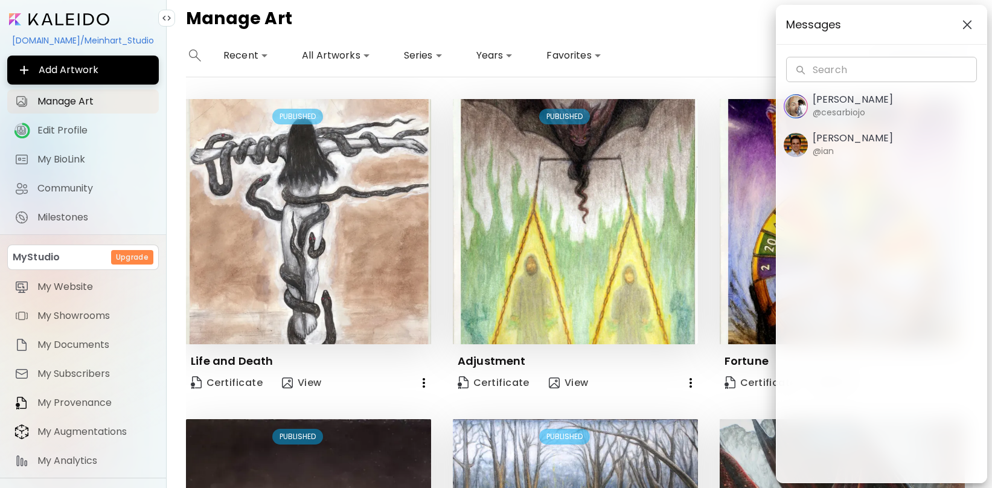
click at [892, 103] on span "Cesar Biojo @cesarbiojo" at bounding box center [882, 106] width 196 height 25
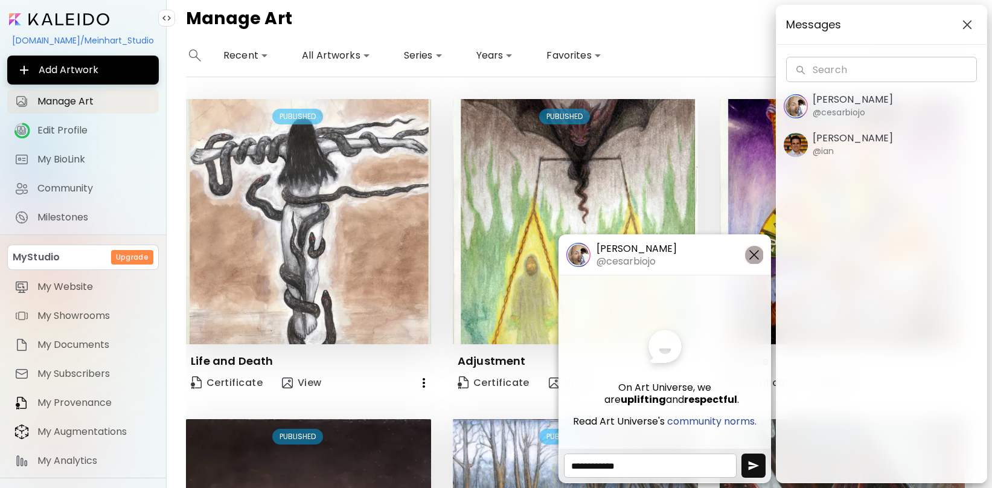
click at [753, 259] on img "button" at bounding box center [754, 255] width 14 height 14
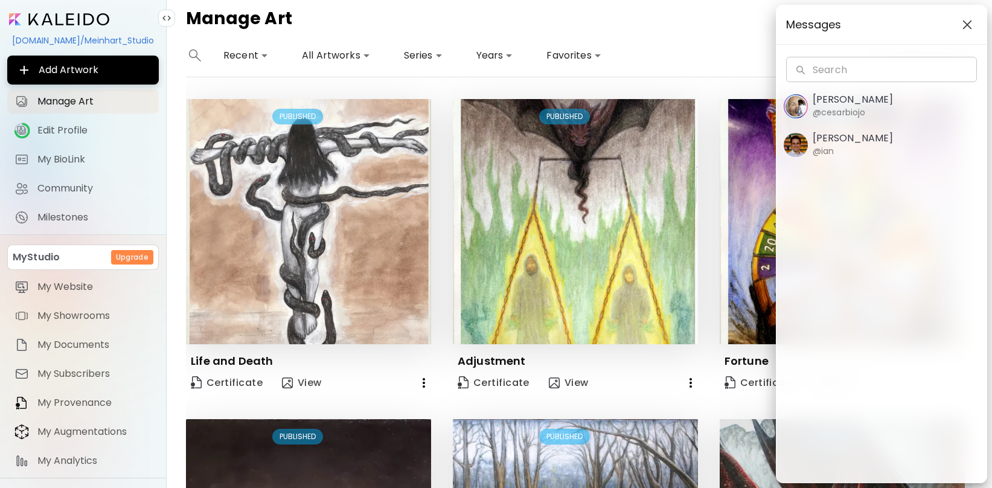
click at [971, 30] on img "button" at bounding box center [967, 25] width 10 height 10
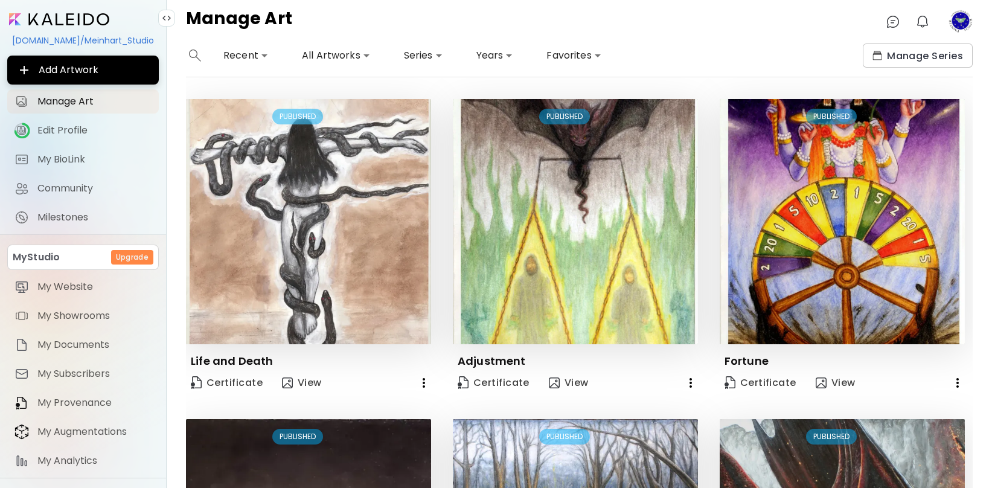
click at [959, 19] on image at bounding box center [960, 22] width 24 height 24
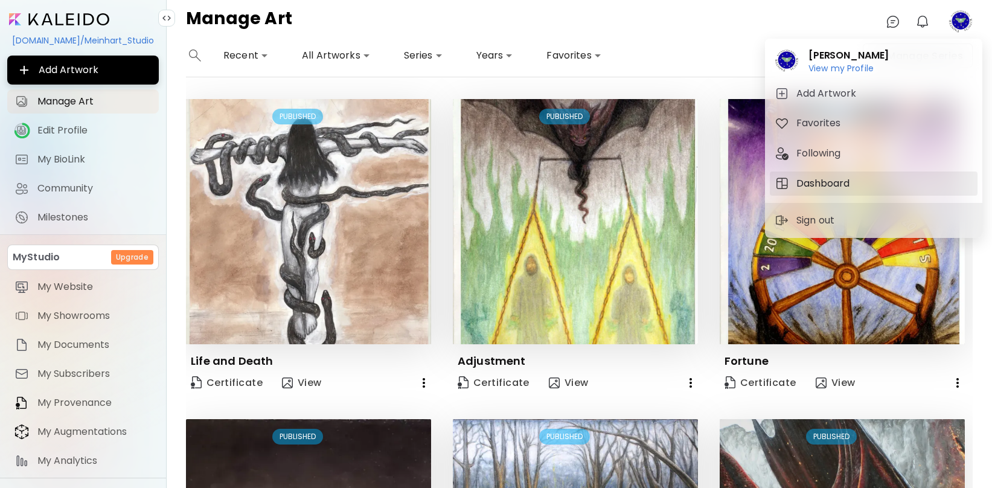
click at [816, 187] on h5 "Dashboard" at bounding box center [824, 183] width 57 height 14
